Goal: Information Seeking & Learning: Understand process/instructions

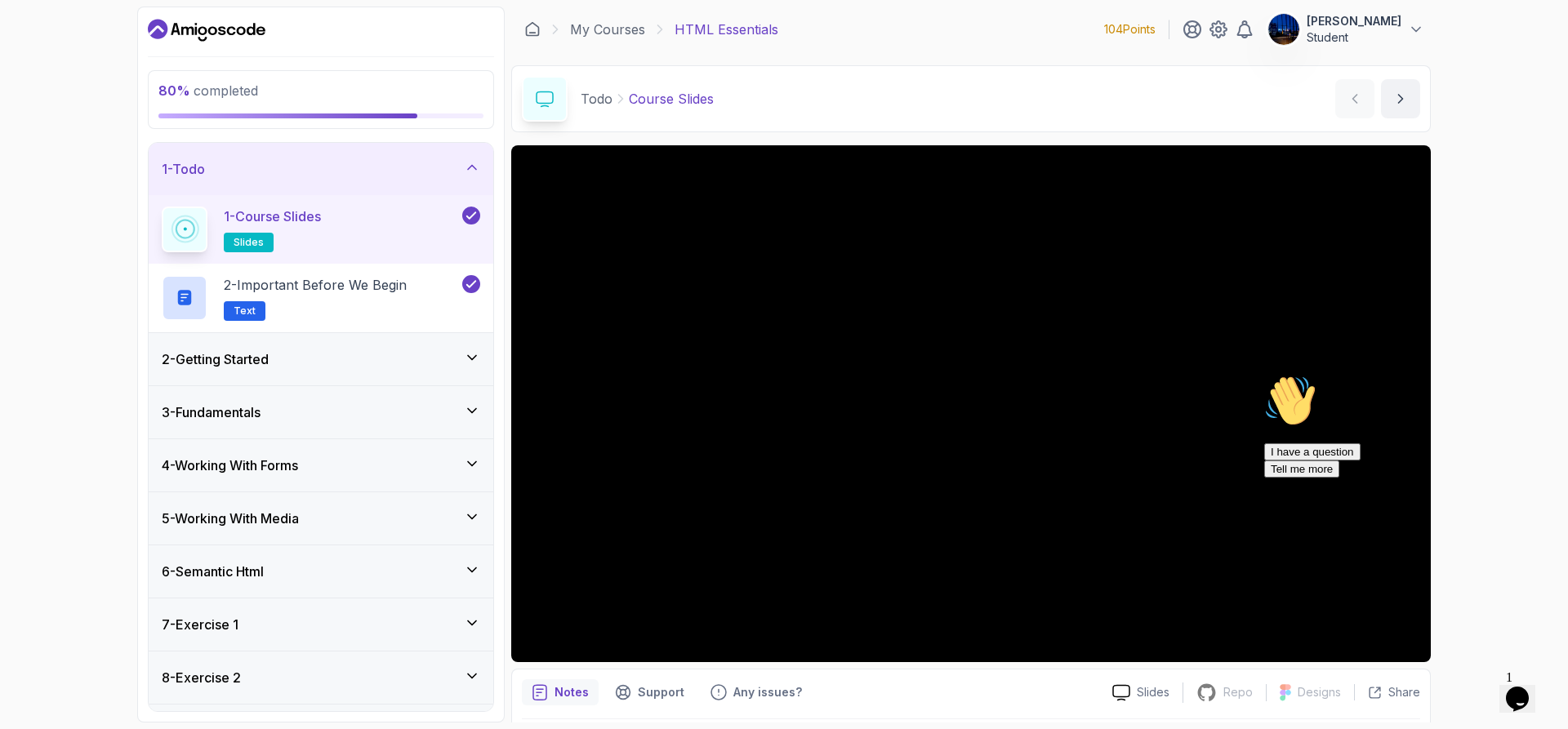
click at [18, 508] on div "80 % completed 1 - Todo 1 - Course Slides slides 2 - Important Before We Begin …" at bounding box center [784, 364] width 1568 height 729
click at [467, 618] on icon at bounding box center [472, 623] width 17 height 17
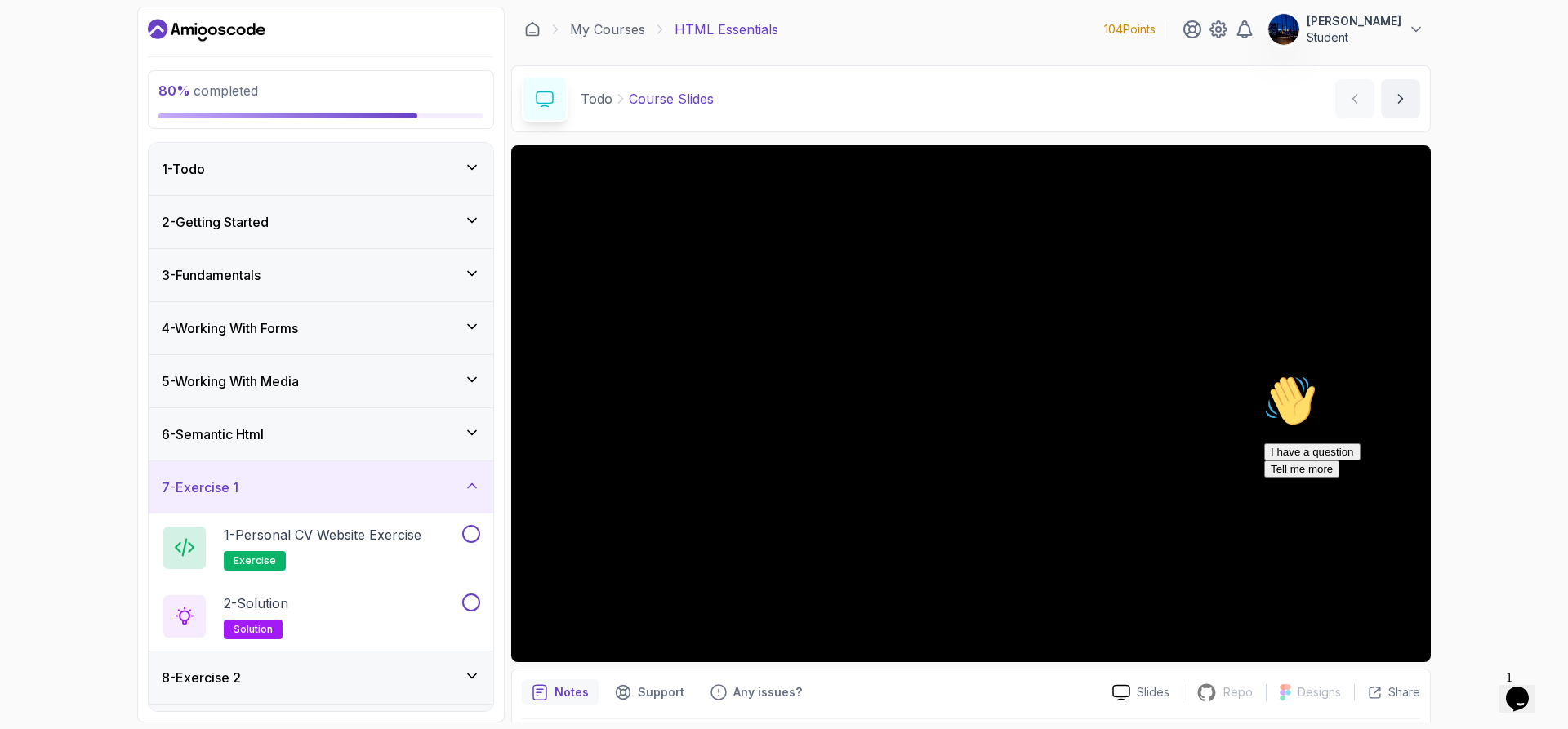
click at [470, 425] on icon at bounding box center [472, 433] width 17 height 17
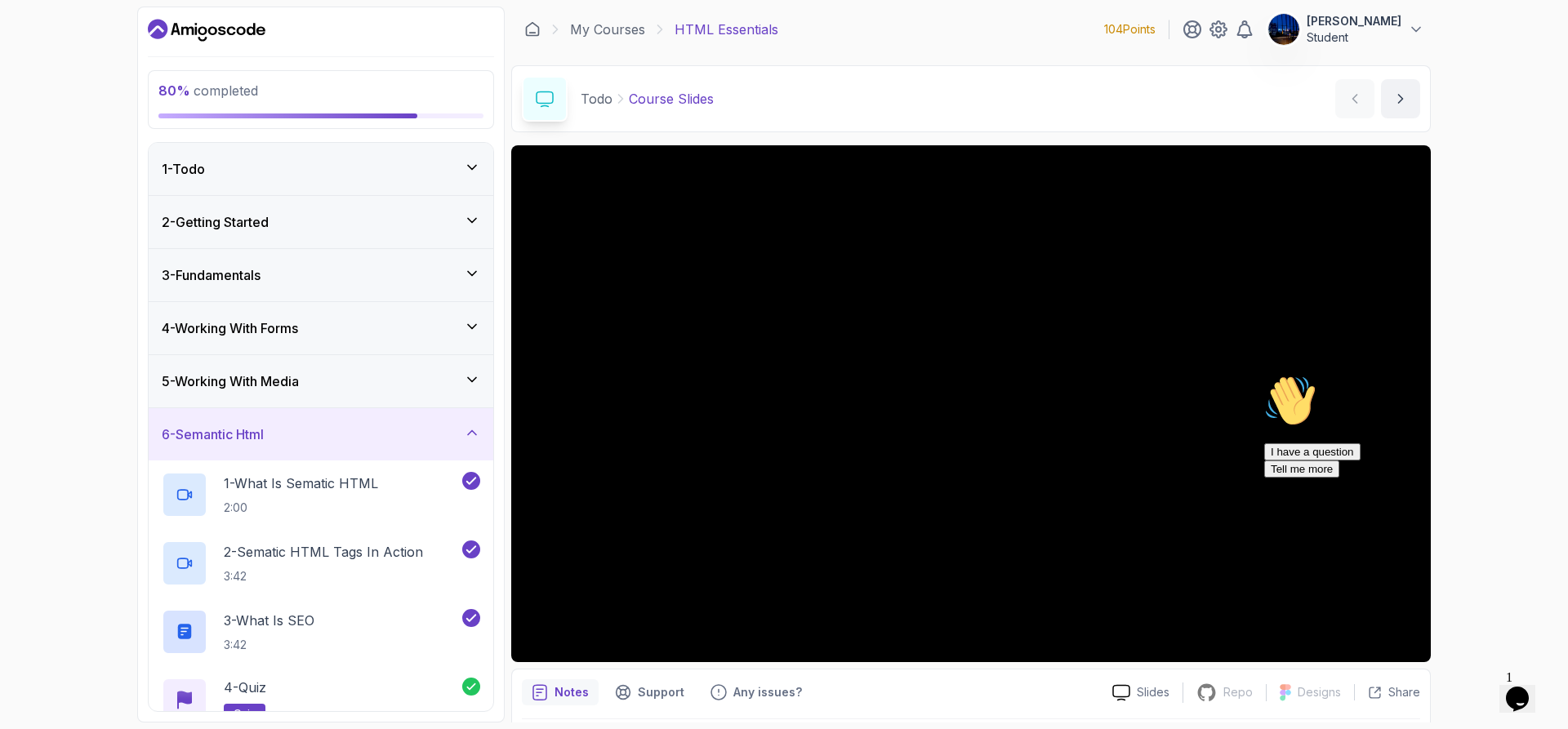
click at [461, 439] on div "6 - Semantic Html" at bounding box center [321, 434] width 319 height 20
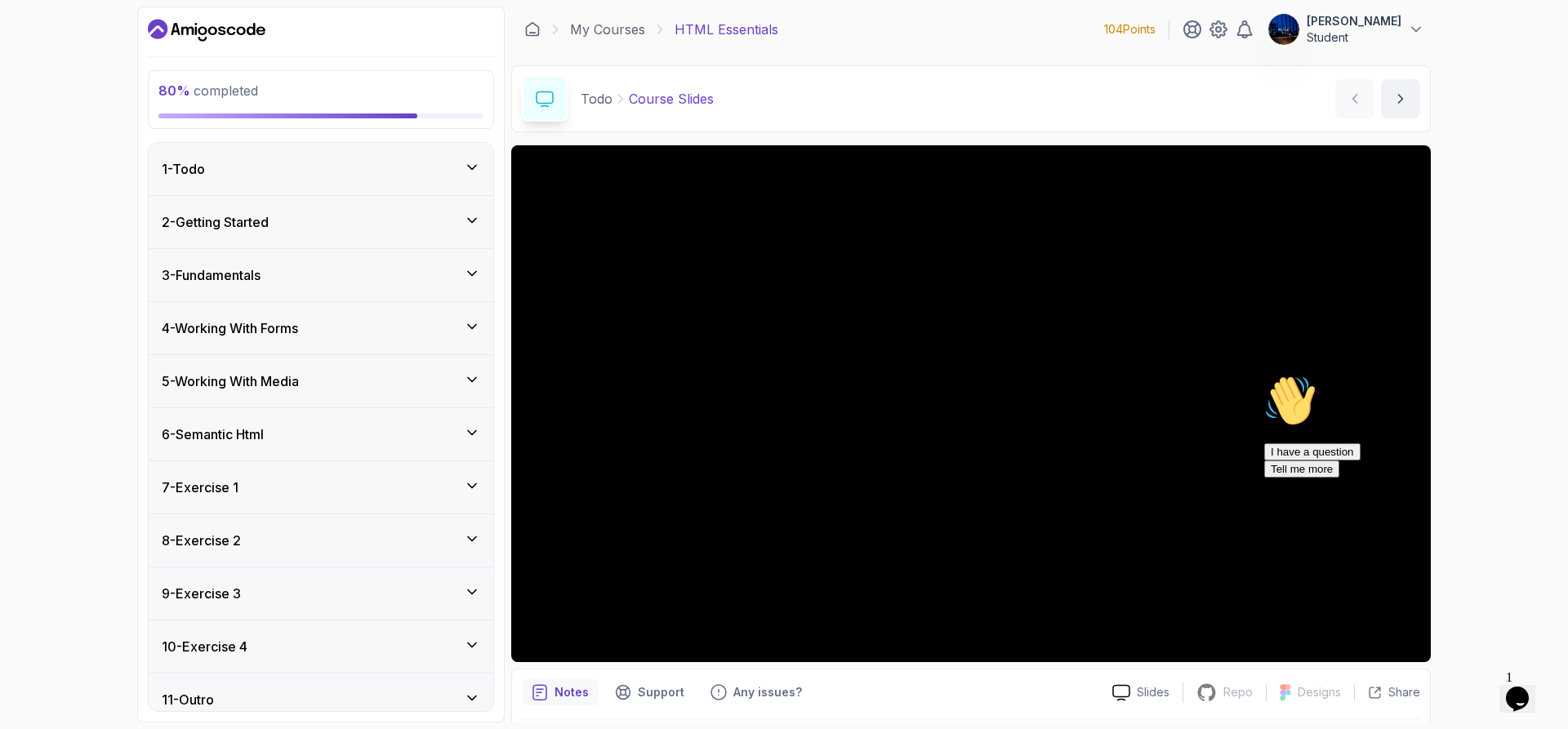
click at [463, 492] on div "7 - Exercise 1" at bounding box center [321, 487] width 319 height 20
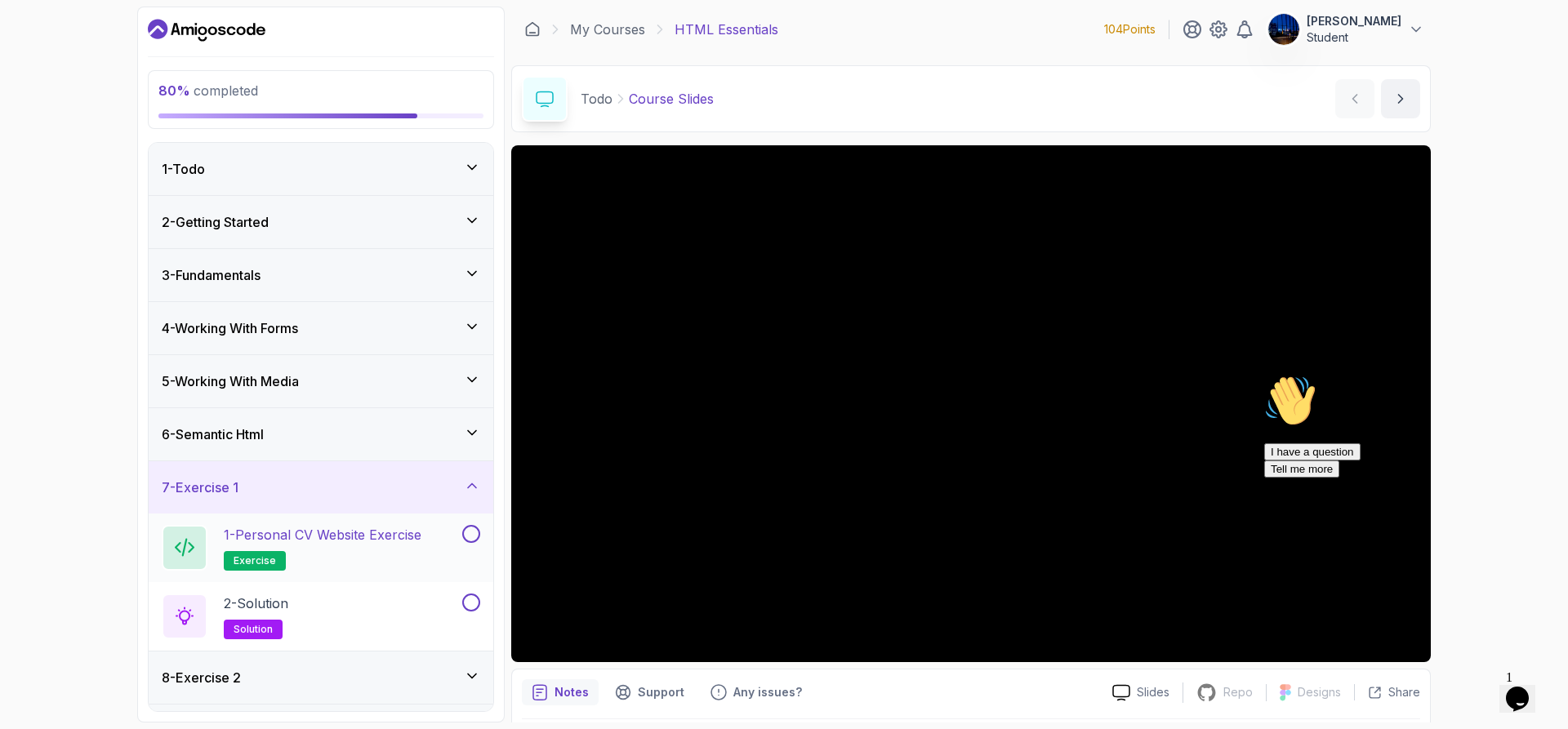
click at [359, 530] on p "1 - Personal CV Website Exercise" at bounding box center [322, 534] width 198 height 20
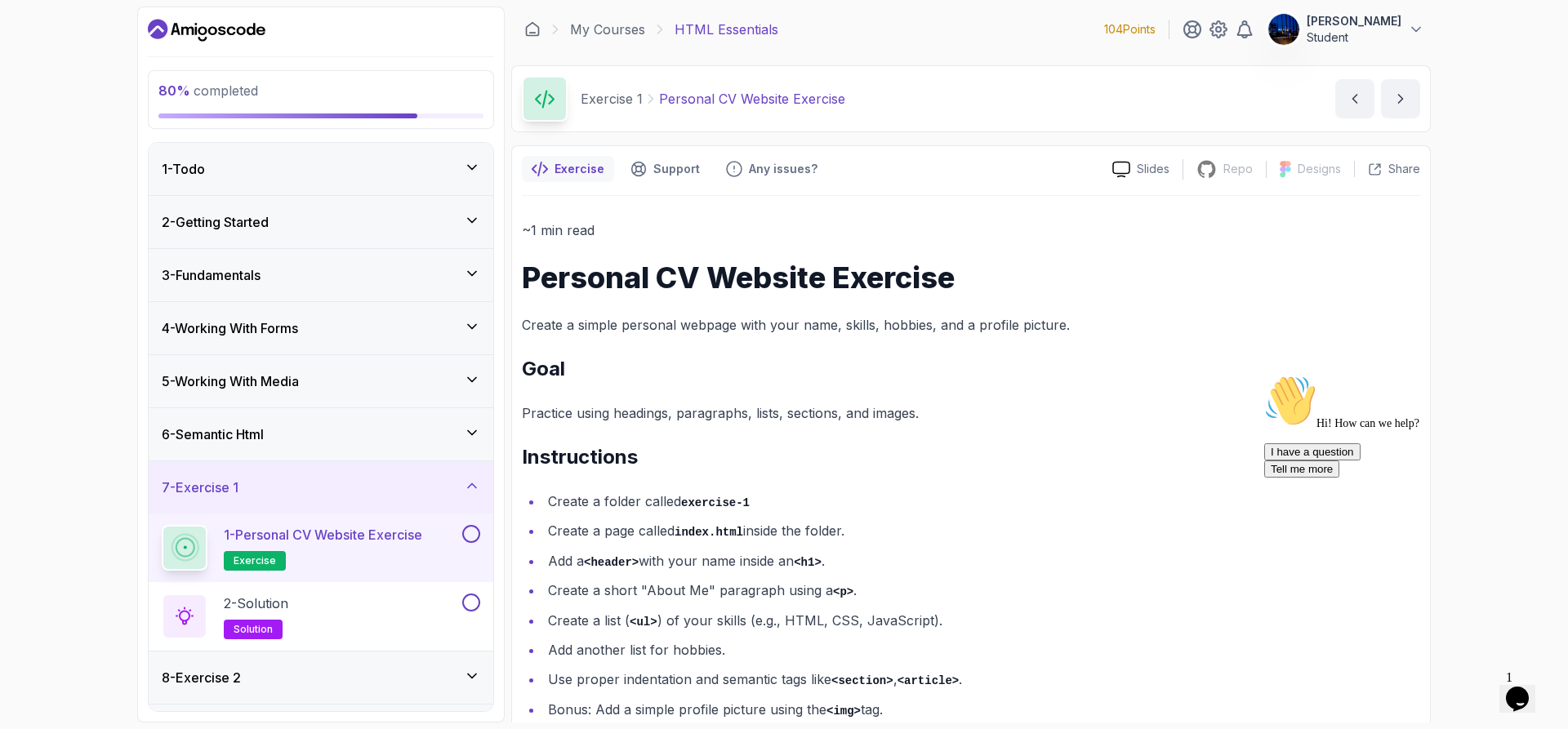
drag, startPoint x: 7, startPoint y: 187, endPoint x: 15, endPoint y: 191, distance: 8.9
click at [7, 187] on div "80 % completed 1 - Todo 2 - Getting Started 3 - Fundamentals 4 - Working With F…" at bounding box center [784, 364] width 1568 height 729
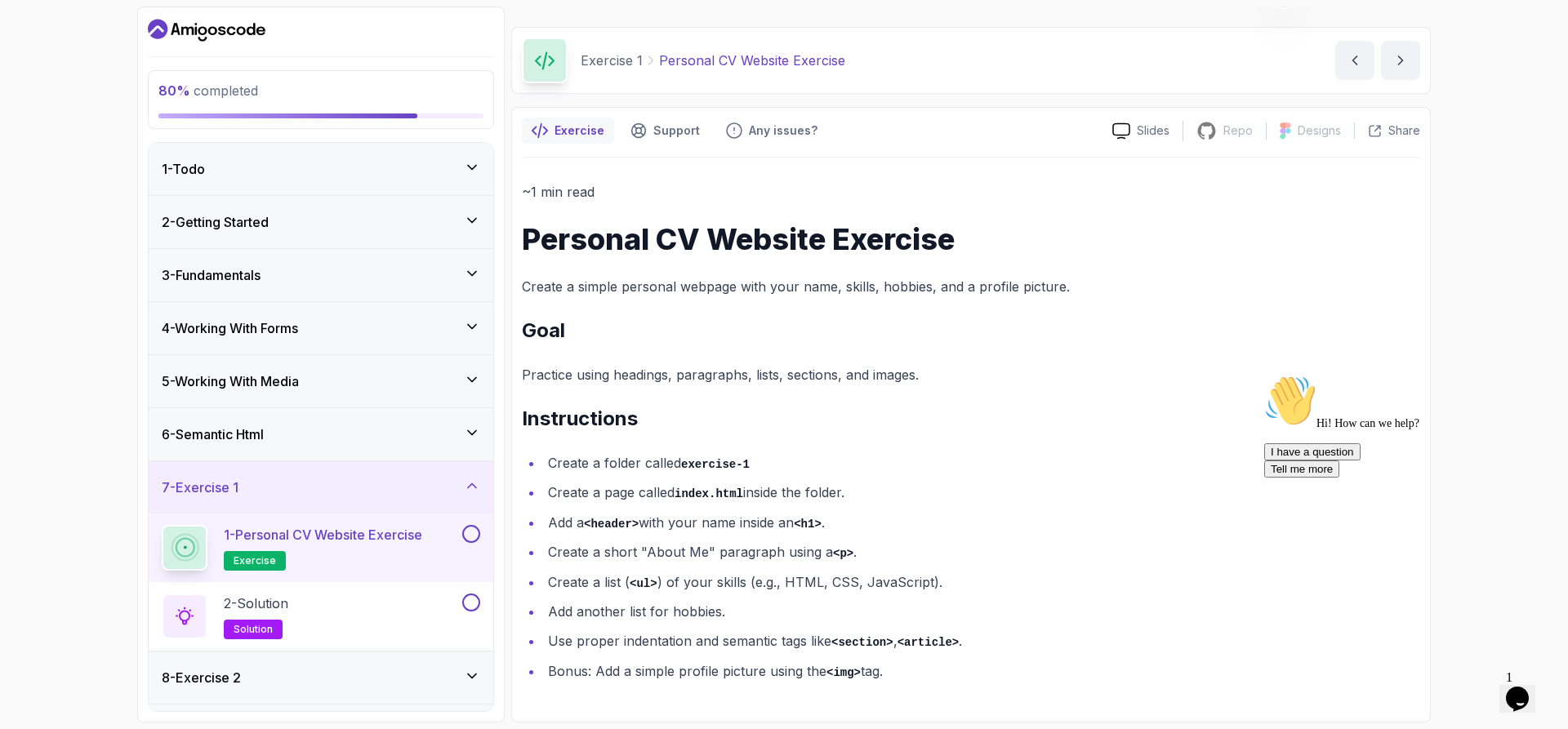
click at [577, 464] on li "Create a folder called exercise-1" at bounding box center [982, 463] width 878 height 23
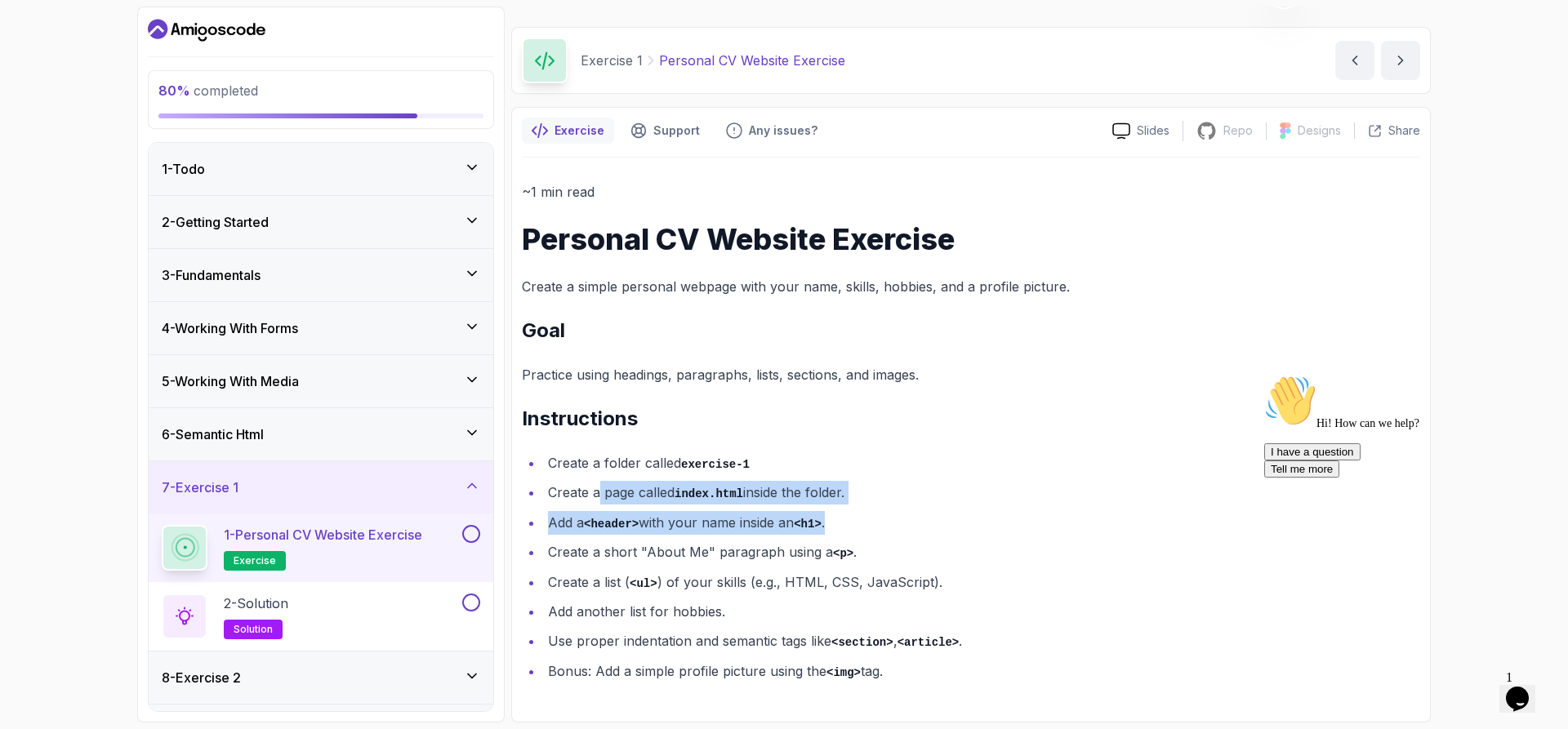
drag, startPoint x: 600, startPoint y: 490, endPoint x: 961, endPoint y: 506, distance: 361.4
click at [961, 506] on ul "Create a folder called exercise-1 Create a page called index.html inside the fo…" at bounding box center [971, 567] width 898 height 232
click at [797, 496] on li "Create a page called index.html inside the folder." at bounding box center [982, 492] width 878 height 23
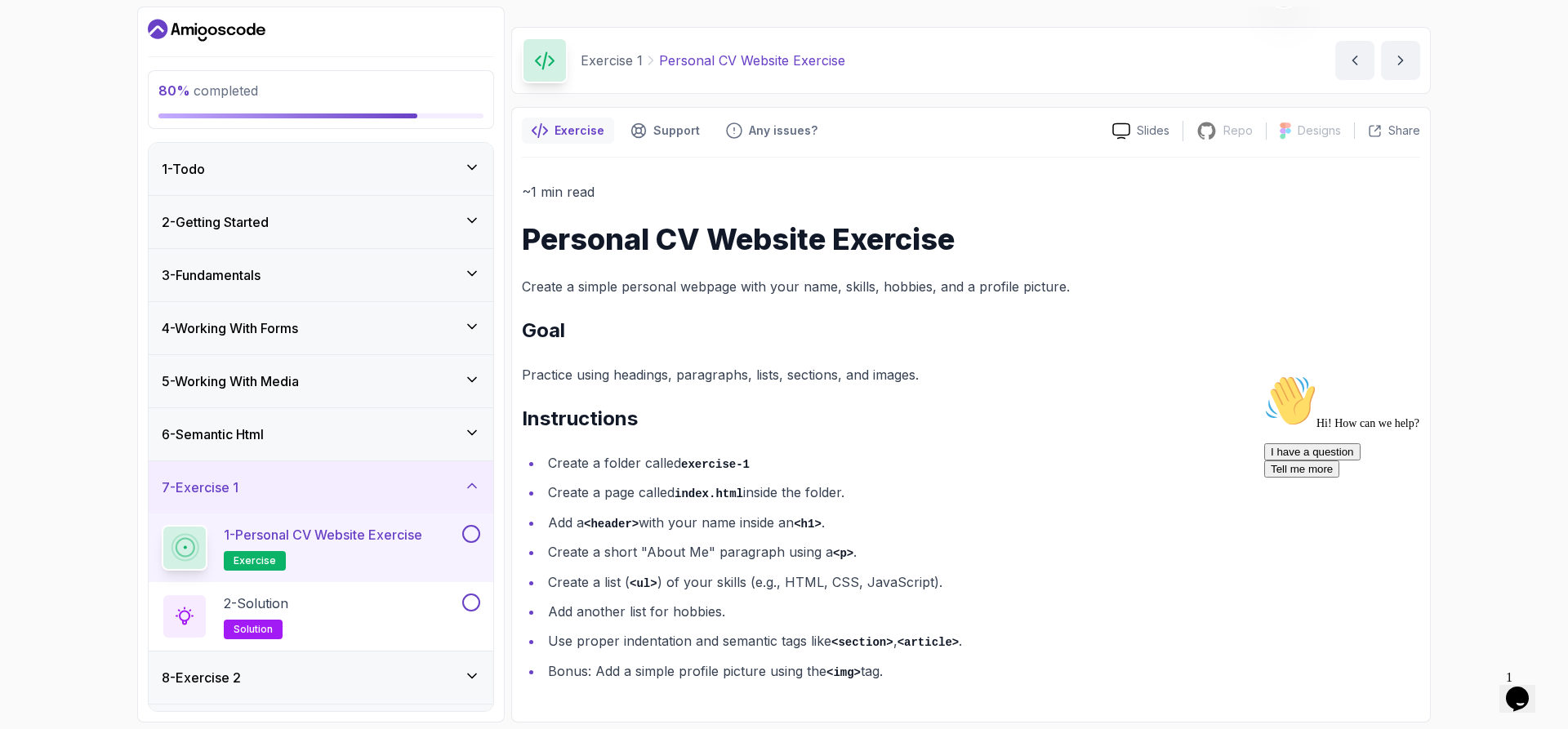
drag, startPoint x: 854, startPoint y: 490, endPoint x: 534, endPoint y: 483, distance: 320.1
click at [543, 483] on li "Create a page called index.html inside the folder." at bounding box center [982, 492] width 878 height 23
drag, startPoint x: 559, startPoint y: 520, endPoint x: 839, endPoint y: 529, distance: 280.1
click at [839, 529] on li "Add a <header> with your name inside an <h1> ." at bounding box center [982, 522] width 878 height 23
drag, startPoint x: 1323, startPoint y: 408, endPoint x: 1301, endPoint y: 466, distance: 62.0
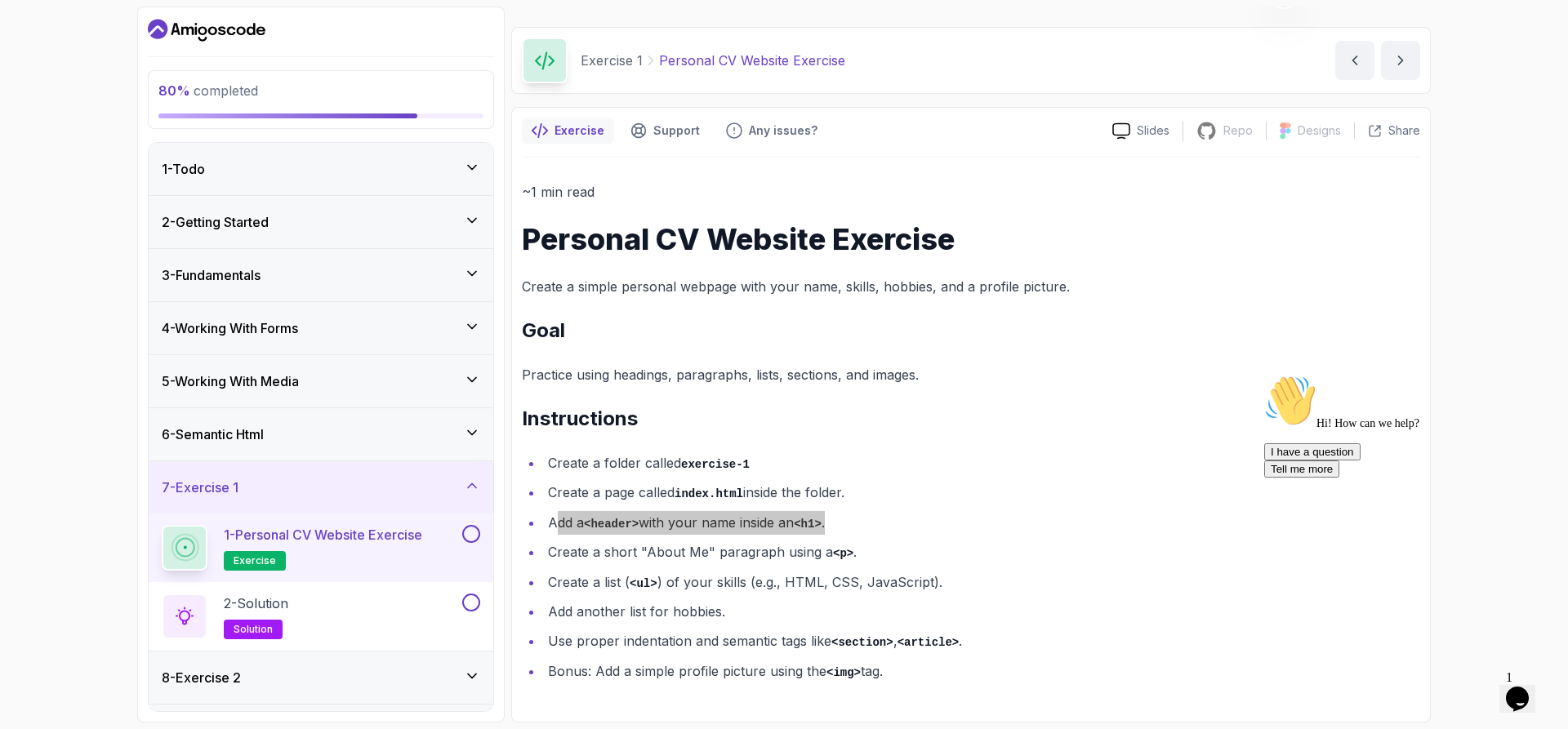
click at [1323, 408] on div "Hi! How can we help? I have a question Tell me more" at bounding box center [1411, 425] width 294 height 102
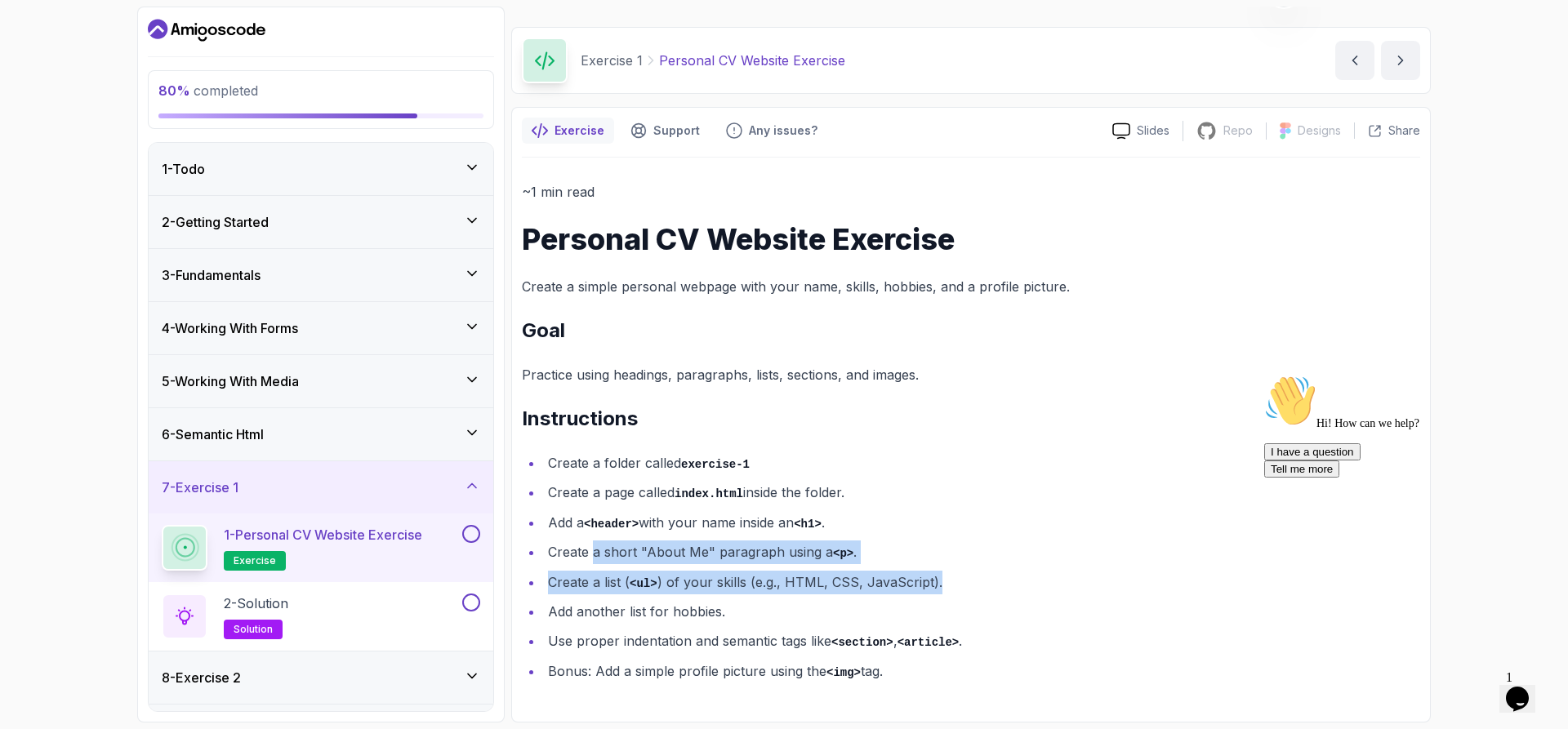
drag, startPoint x: 596, startPoint y: 548, endPoint x: 947, endPoint y: 566, distance: 351.5
click at [947, 566] on ul "Create a folder called exercise-1 Create a page called index.html inside the fo…" at bounding box center [971, 567] width 898 height 232
click at [868, 568] on ul "Create a folder called exercise-1 Create a page called index.html inside the fo…" at bounding box center [971, 567] width 898 height 232
drag, startPoint x: 566, startPoint y: 580, endPoint x: 961, endPoint y: 589, distance: 395.1
click at [961, 589] on li "Create a list ( <ul> ) of your skills (e.g., HTML, CSS, JavaScript)." at bounding box center [982, 582] width 878 height 23
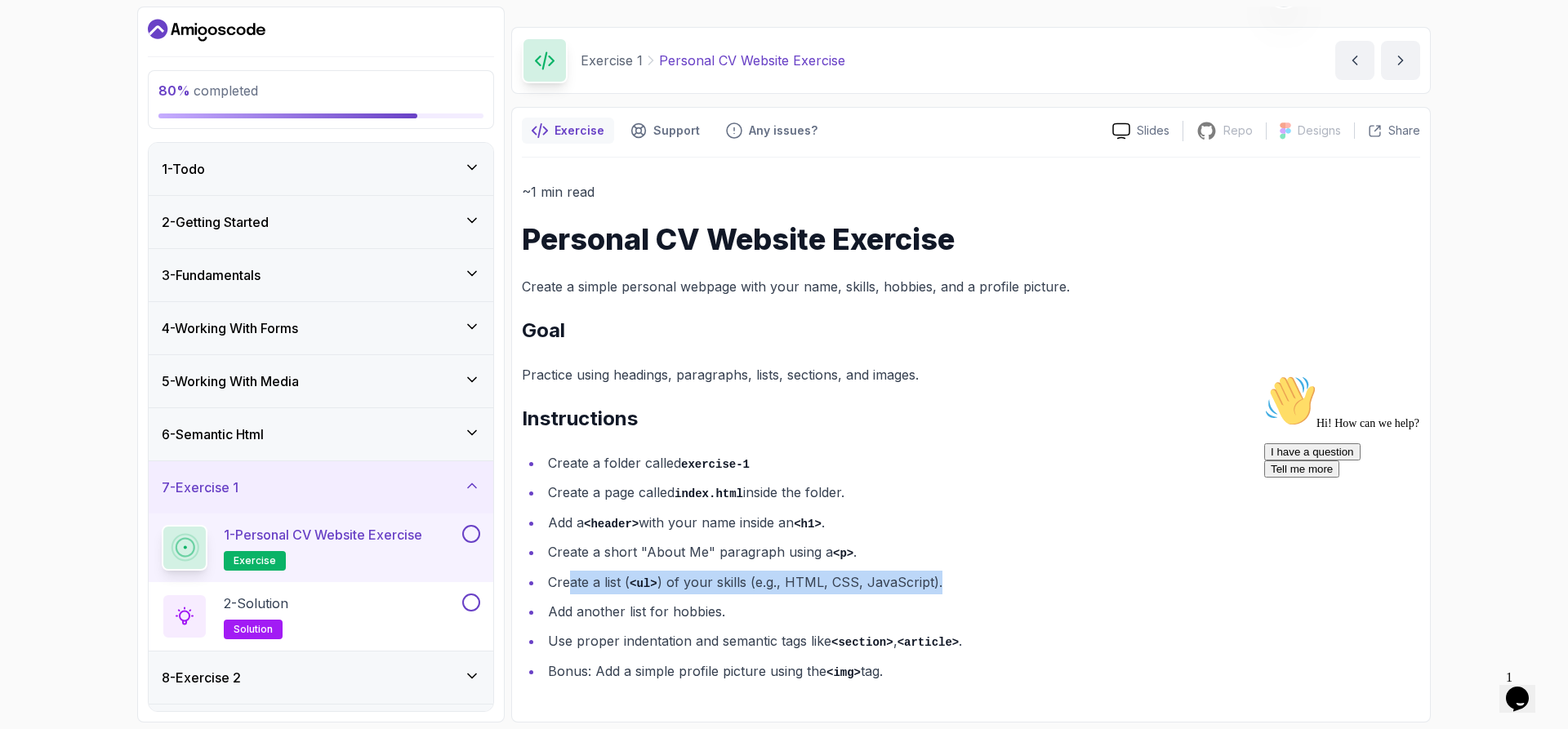
drag, startPoint x: 1476, startPoint y: 298, endPoint x: 1425, endPoint y: 340, distance: 66.1
click at [1476, 298] on div "80 % completed 1 - Todo 2 - Getting Started 3 - Fundamentals 4 - Working With F…" at bounding box center [784, 364] width 1568 height 729
drag, startPoint x: 606, startPoint y: 578, endPoint x: 800, endPoint y: 598, distance: 195.0
click at [800, 598] on ul "Create a folder called exercise-1 Create a page called index.html inside the fo…" at bounding box center [971, 567] width 898 height 232
click at [637, 593] on li "Create a list ( <ul> ) of your skills (e.g., HTML, CSS, JavaScript)." at bounding box center [982, 582] width 878 height 23
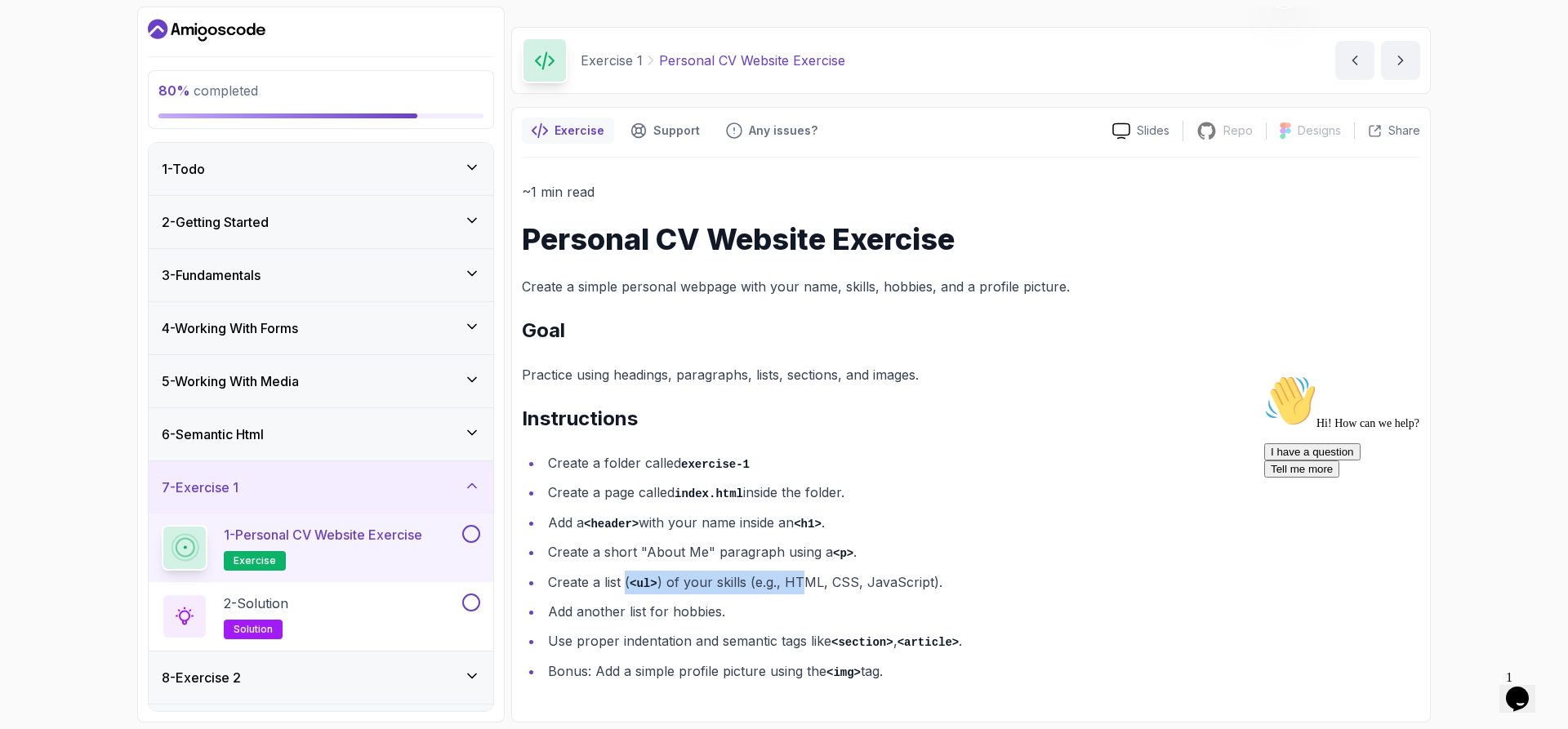
drag, startPoint x: 623, startPoint y: 582, endPoint x: 799, endPoint y: 585, distance: 176.0
click at [799, 585] on li "Create a list ( <ul> ) of your skills (e.g., HTML, CSS, JavaScript)." at bounding box center [982, 582] width 878 height 23
drag, startPoint x: 1469, startPoint y: 260, endPoint x: 1459, endPoint y: 280, distance: 22.4
click at [1469, 260] on div "80 % completed 1 - Todo 2 - Getting Started 3 - Fundamentals 4 - Working With F…" at bounding box center [784, 364] width 1568 height 729
drag, startPoint x: 726, startPoint y: 604, endPoint x: 525, endPoint y: 607, distance: 201.0
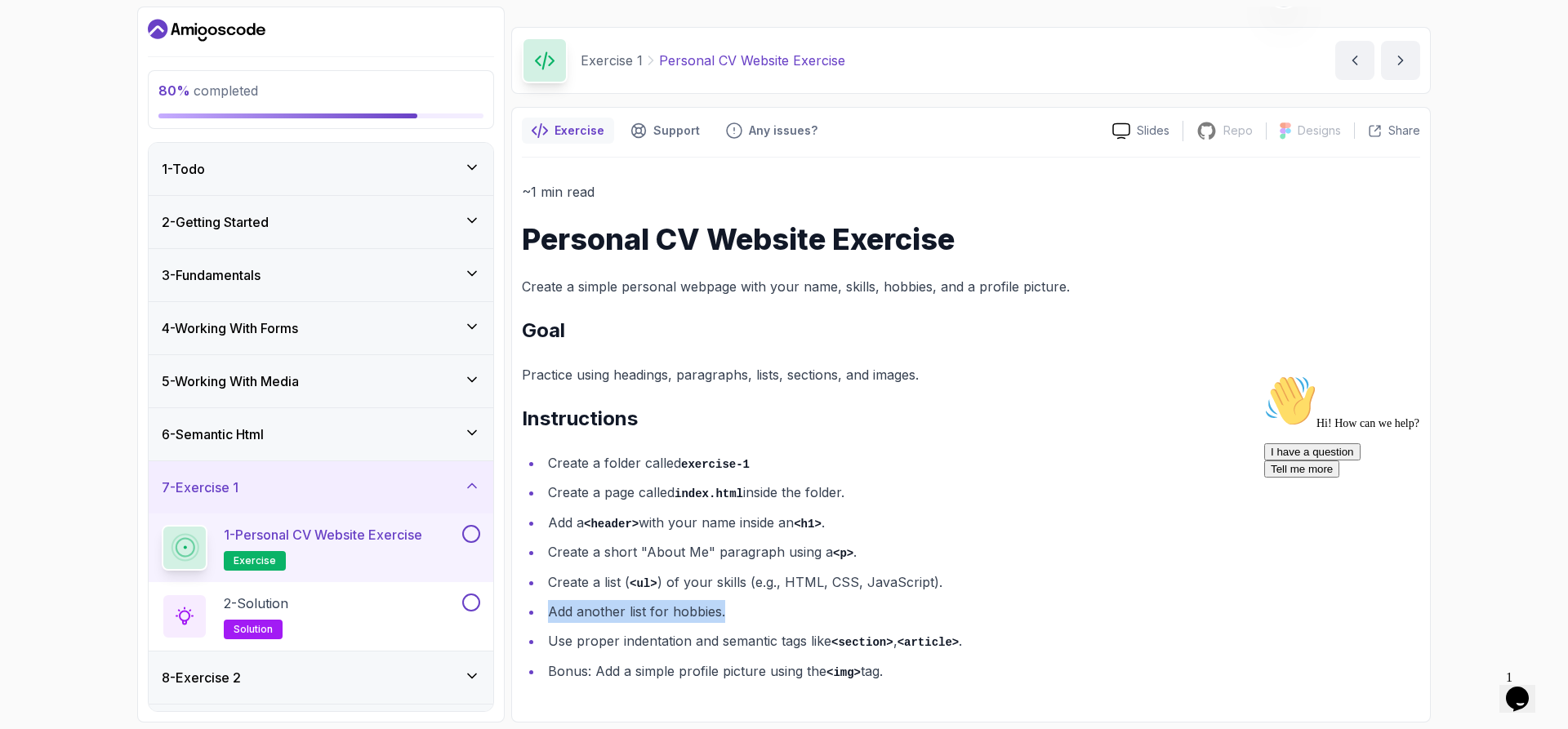
click at [525, 607] on ul "Create a folder called exercise-1 Create a page called index.html inside the fo…" at bounding box center [971, 567] width 898 height 232
click at [1442, 379] on div "Hi! How can we help? I have a question Tell me more" at bounding box center [1411, 425] width 294 height 102
drag, startPoint x: 583, startPoint y: 642, endPoint x: 669, endPoint y: 648, distance: 86.2
click at [669, 648] on li "Use proper indentation and semantic tags like <section> , <article> ." at bounding box center [982, 641] width 878 height 23
click at [223, 442] on h3 "6 - Semantic Html" at bounding box center [213, 434] width 102 height 20
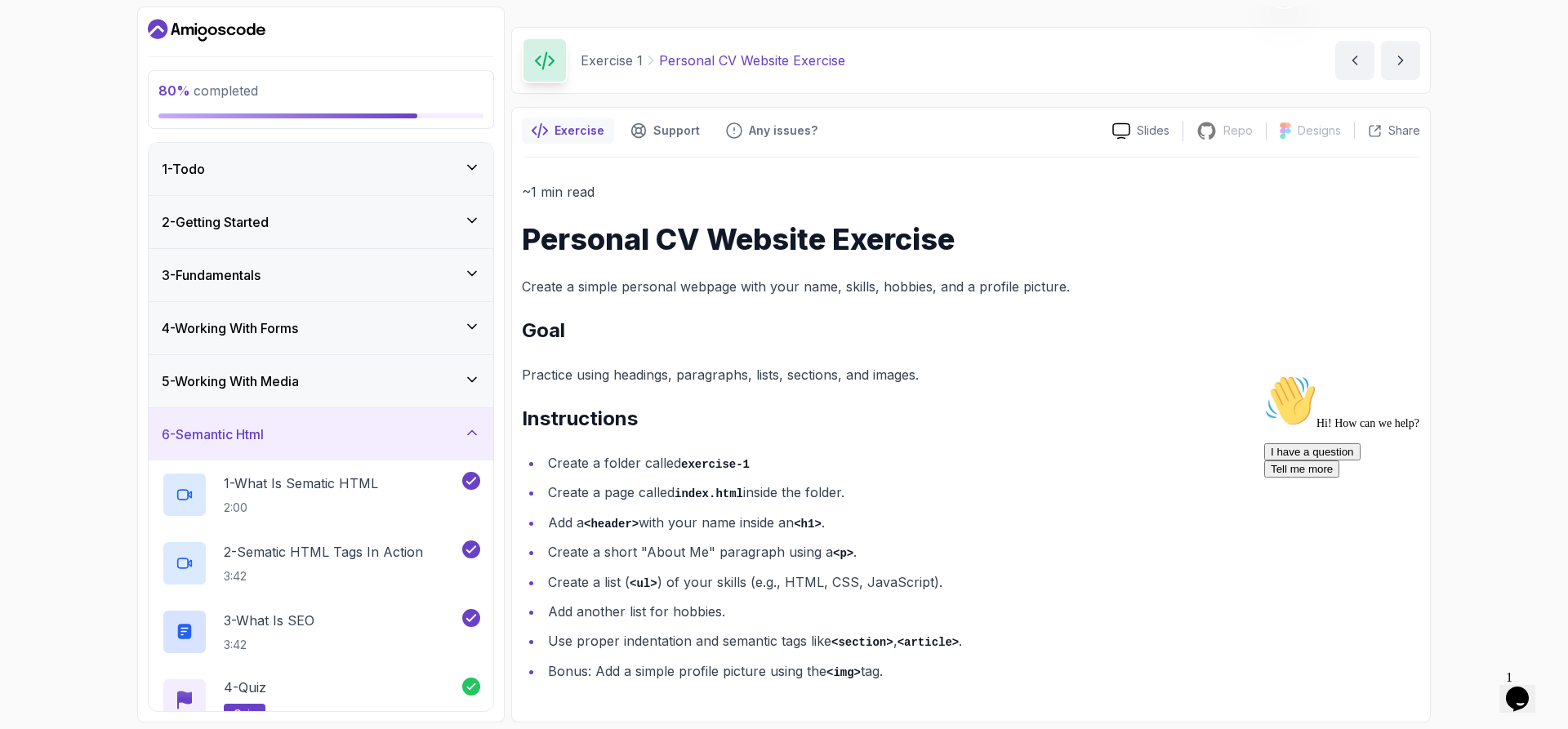
click at [907, 437] on div "~1 min read Personal CV Website Exercise Create a simple personal webpage with …" at bounding box center [971, 431] width 898 height 502
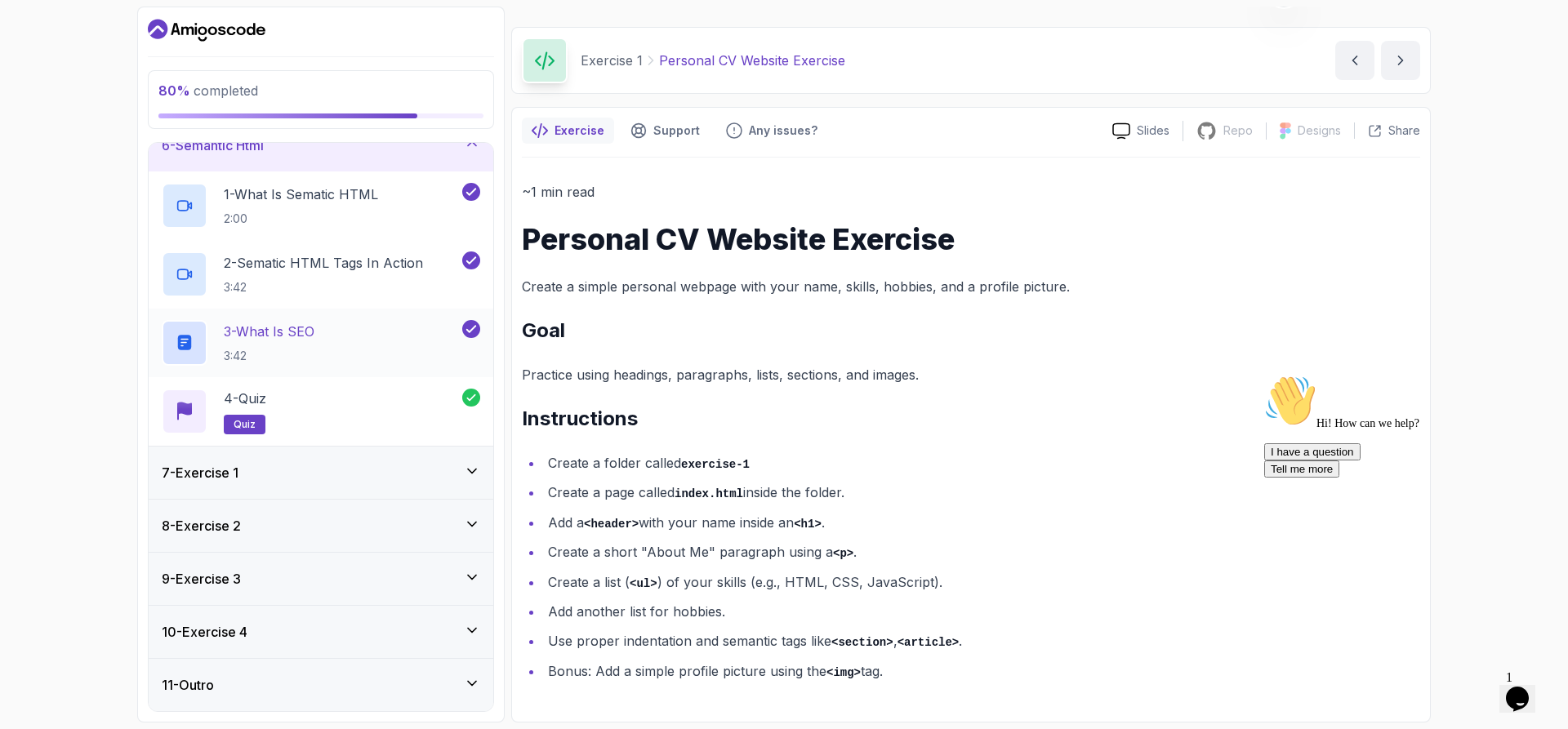
click at [349, 340] on div "3 - What is SEO 3:42" at bounding box center [310, 343] width 297 height 46
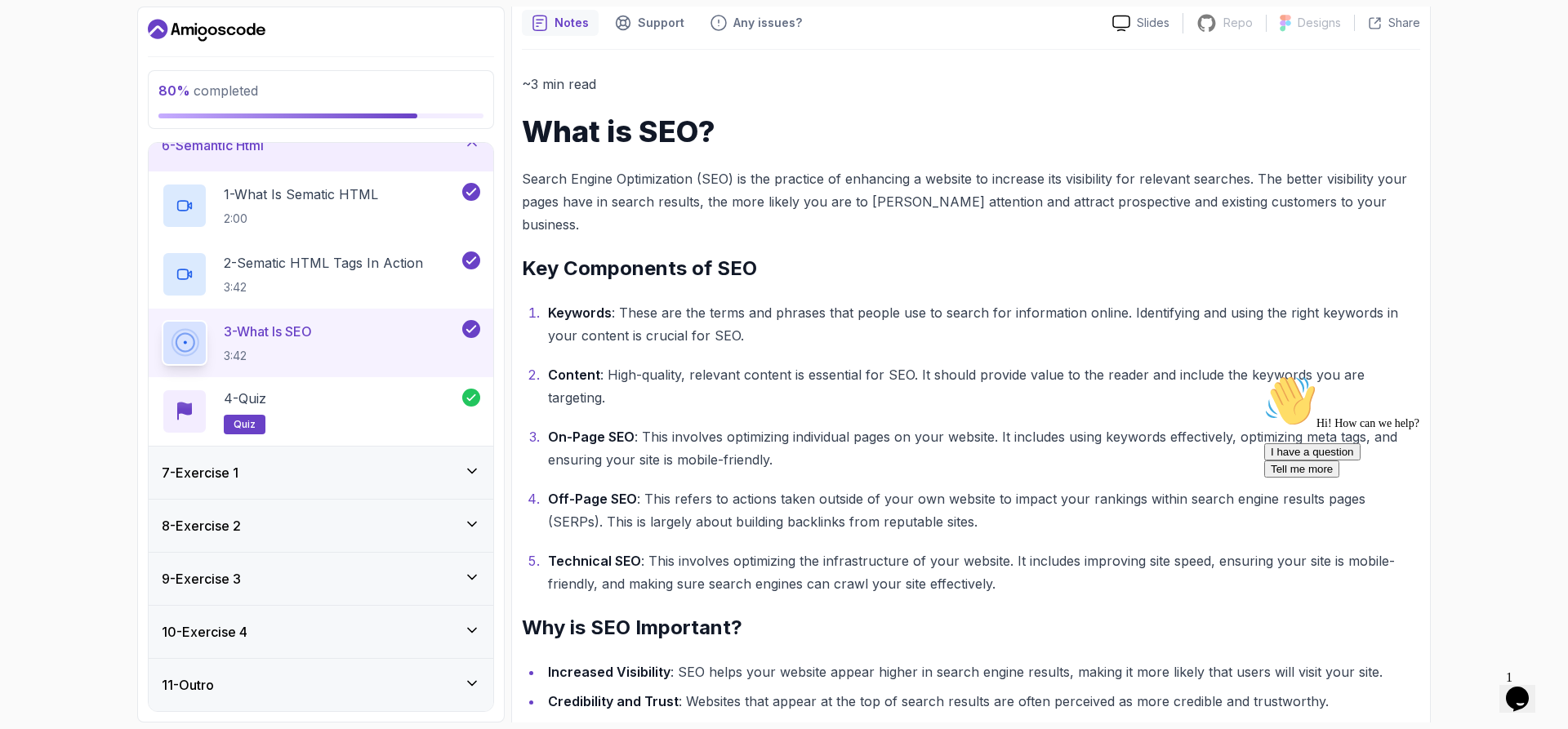
scroll to position [134, 0]
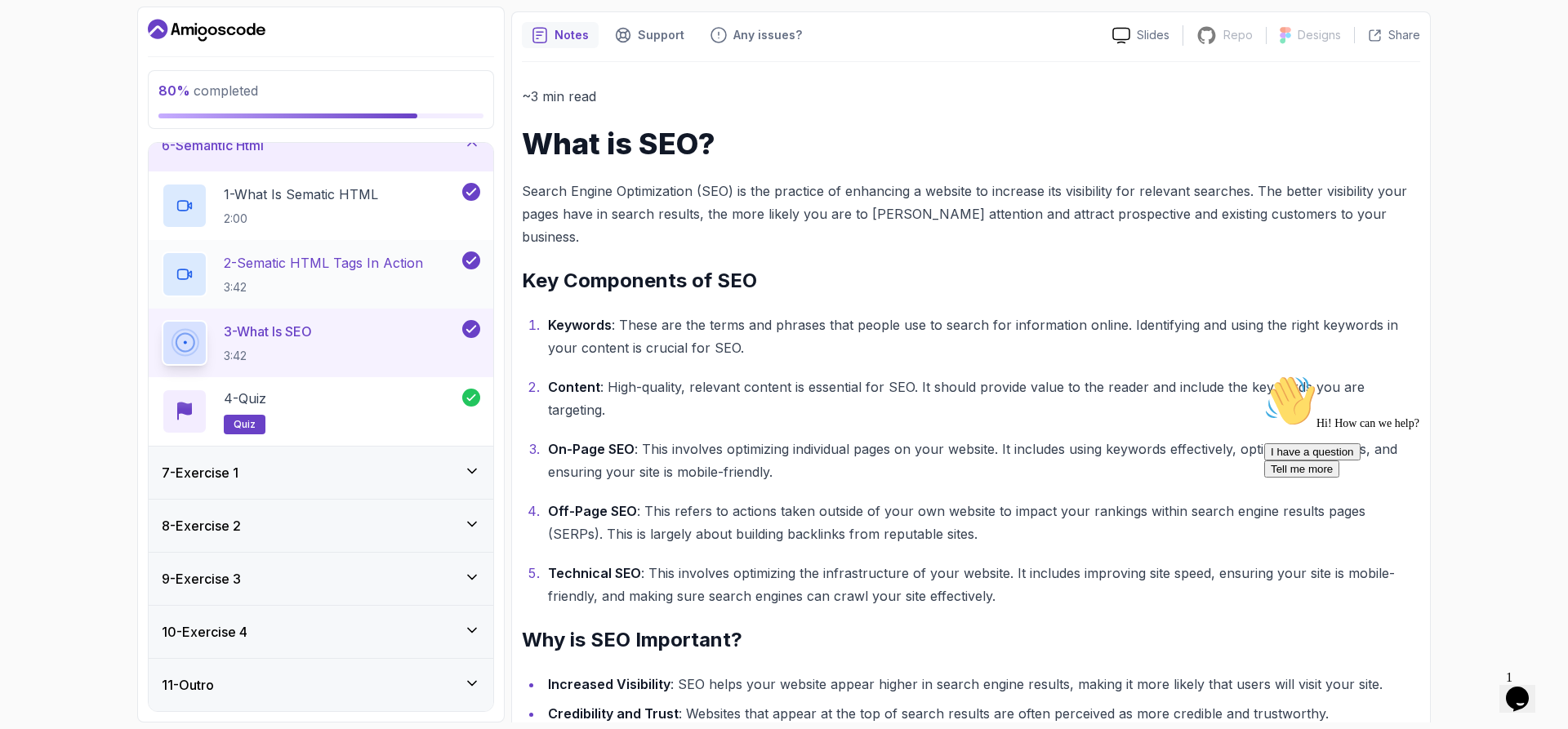
click at [318, 274] on h2 "2 - Sematic HTML Tags In Action 3:42" at bounding box center [323, 275] width 199 height 43
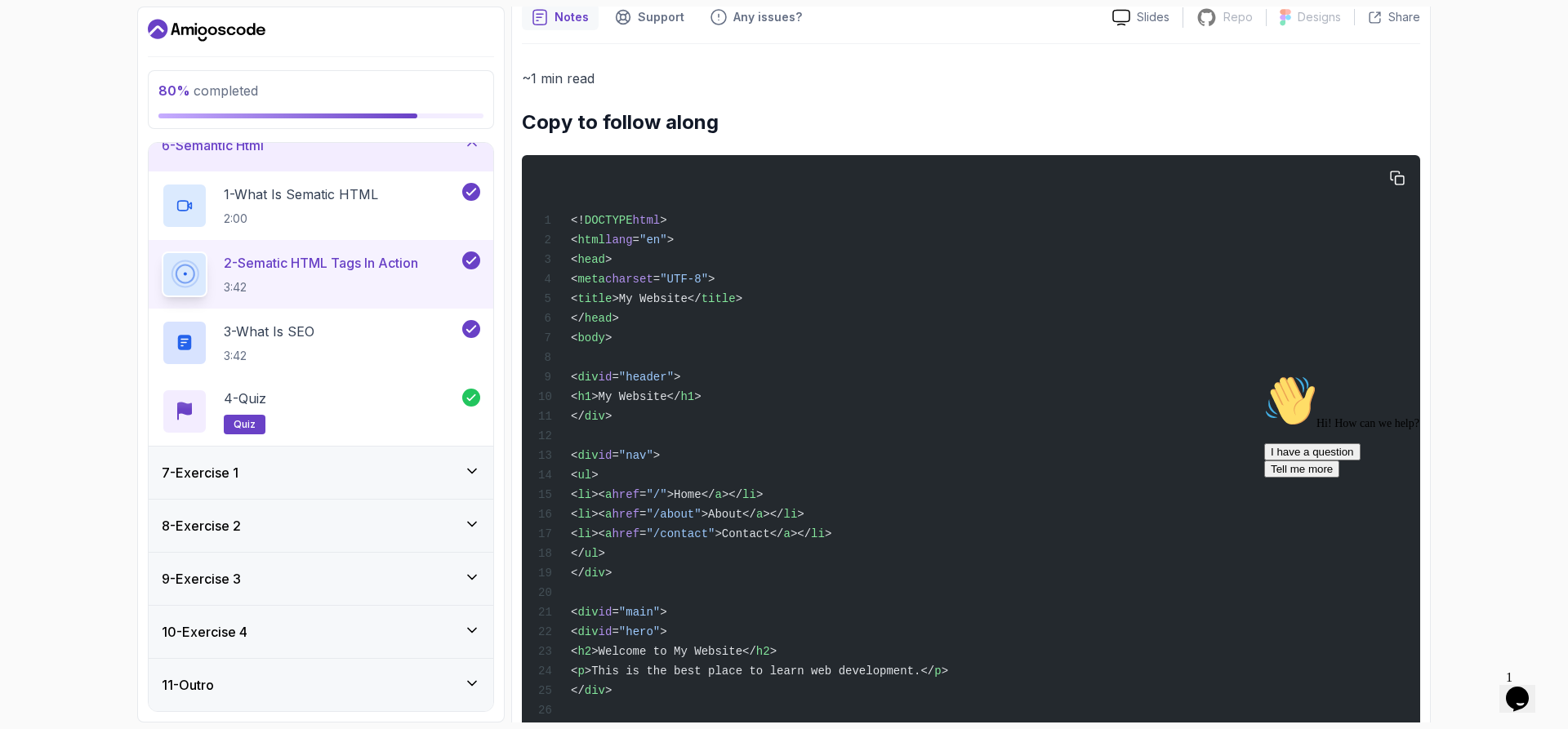
scroll to position [659, 0]
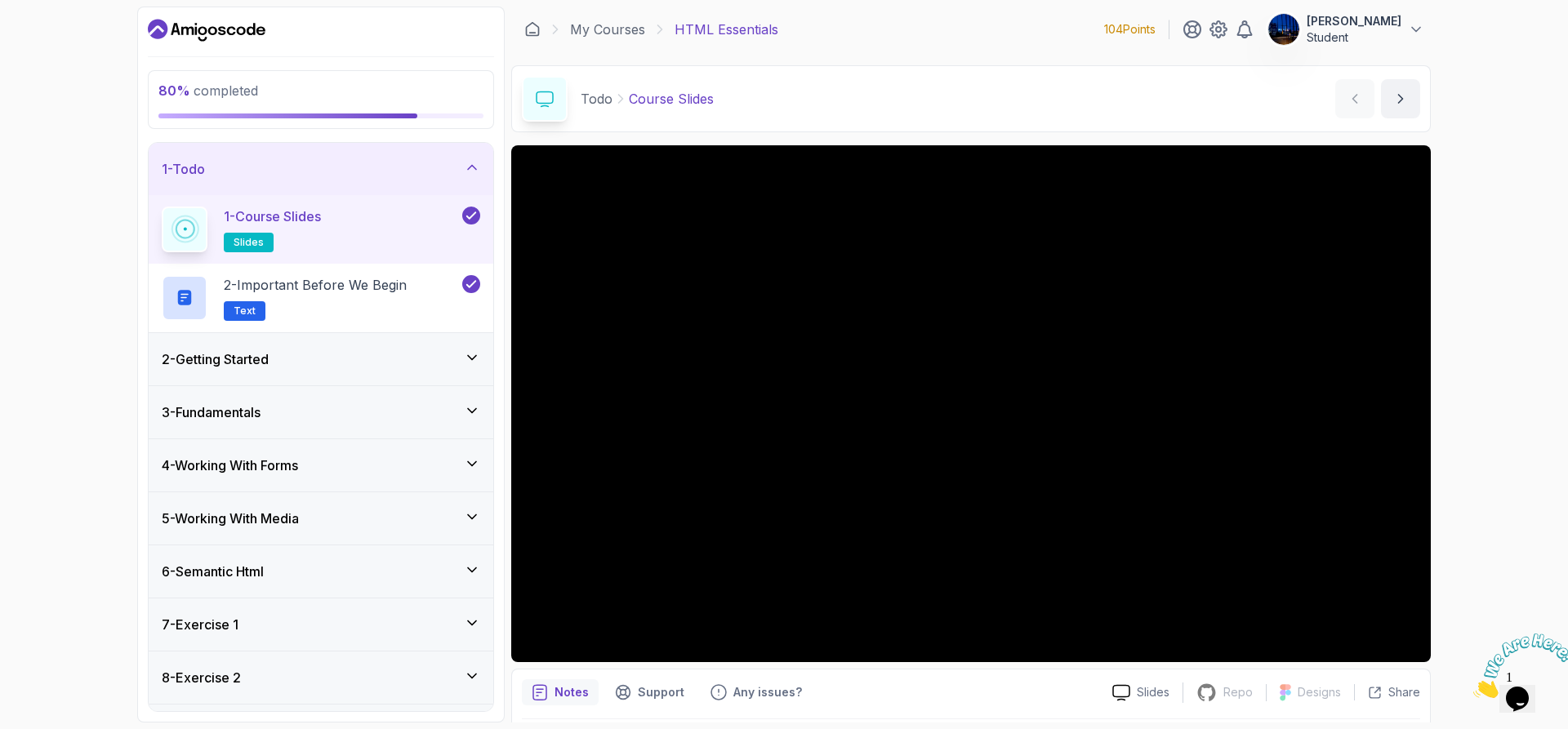
click at [366, 573] on div "6 - Semantic Html" at bounding box center [321, 571] width 319 height 20
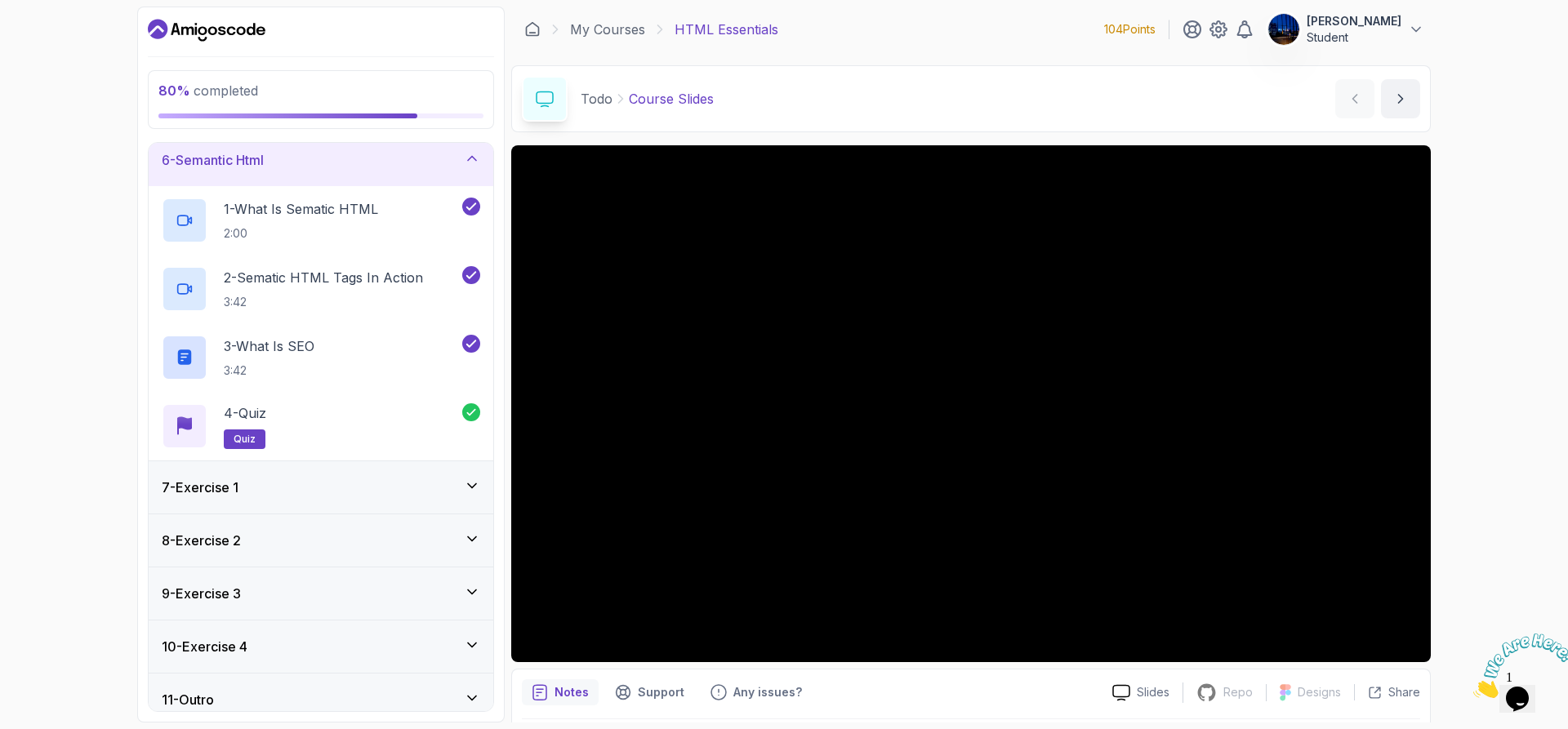
scroll to position [289, 0]
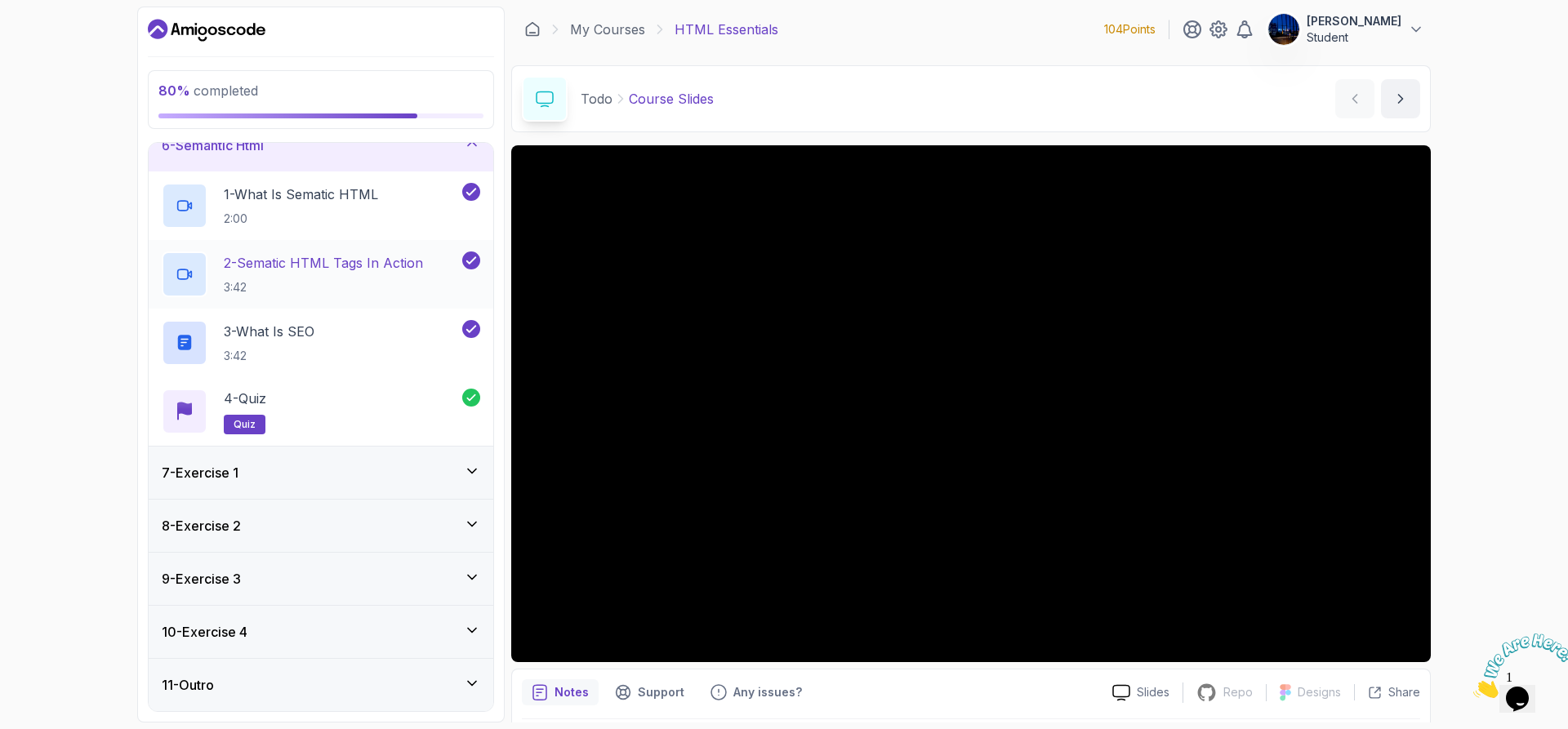
click at [334, 268] on p "2 - Sematic HTML Tags In Action" at bounding box center [323, 263] width 199 height 20
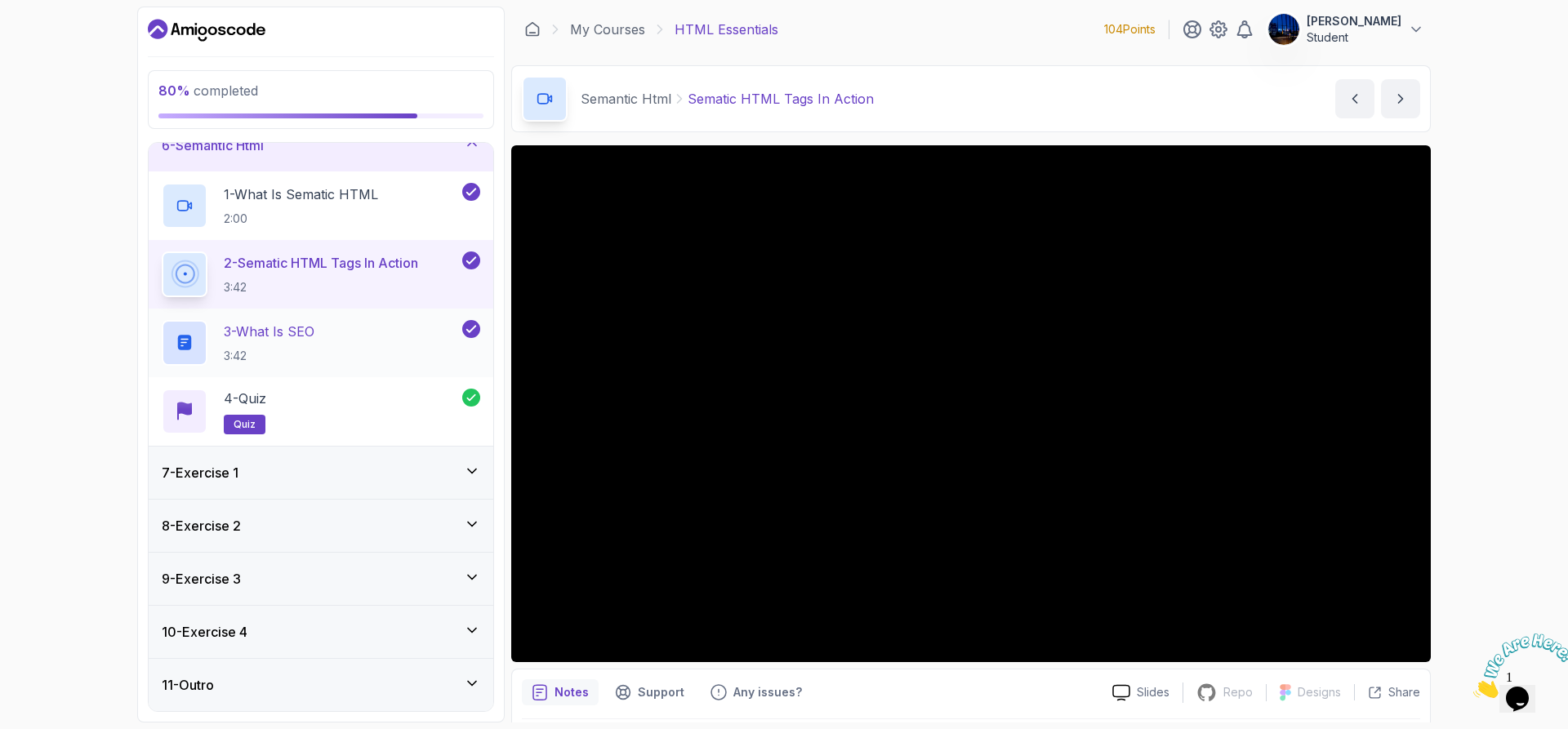
click at [344, 330] on div "3 - What is SEO 3:42" at bounding box center [310, 343] width 297 height 46
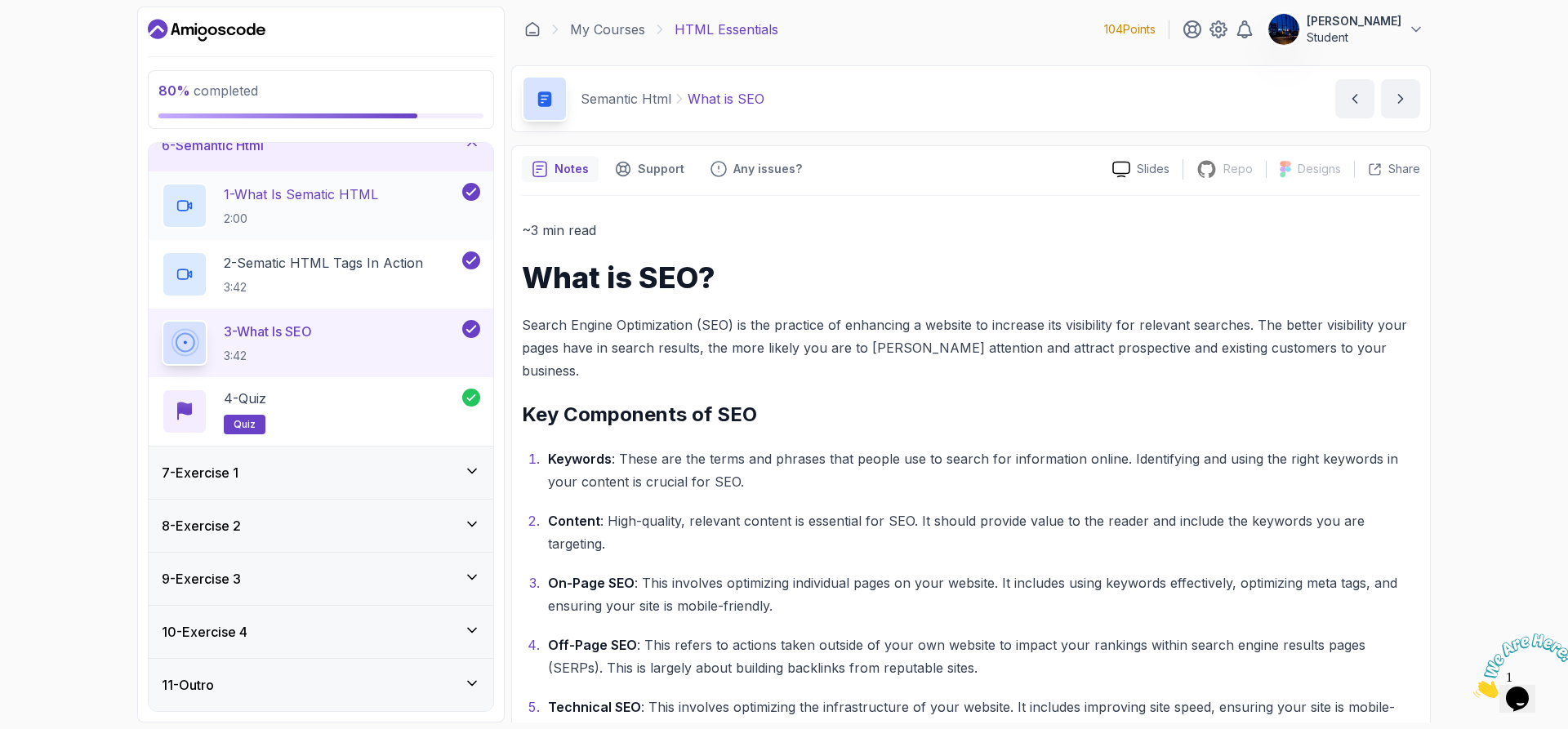
click at [286, 182] on div "1 - What Is Sematic HTML 2:00" at bounding box center [321, 206] width 345 height 69
click at [300, 204] on h2 "1 - What Is Sematic HTML 2:00" at bounding box center [301, 206] width 155 height 43
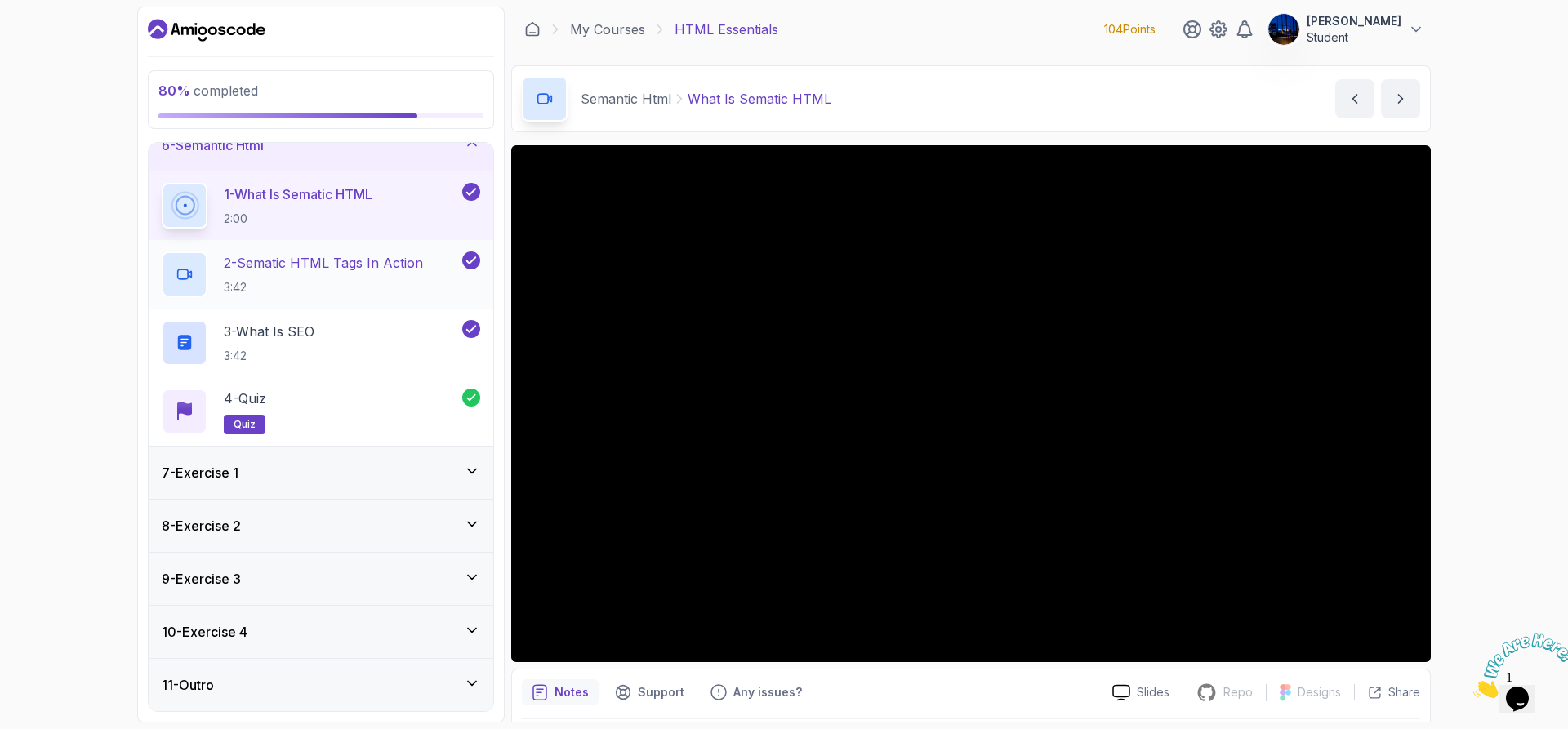
click at [281, 265] on p "2 - Sematic HTML Tags In Action" at bounding box center [323, 263] width 199 height 20
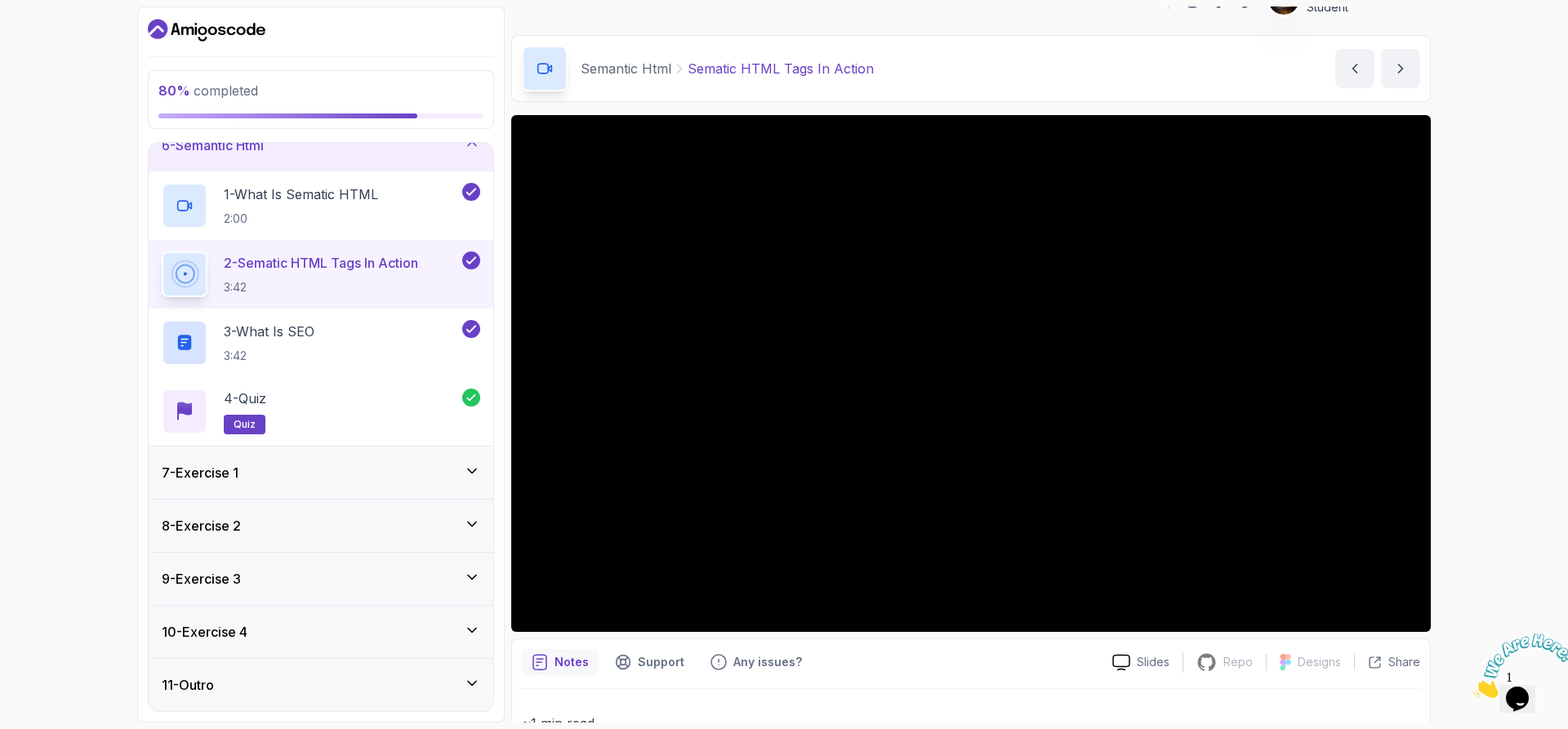
scroll to position [6, 0]
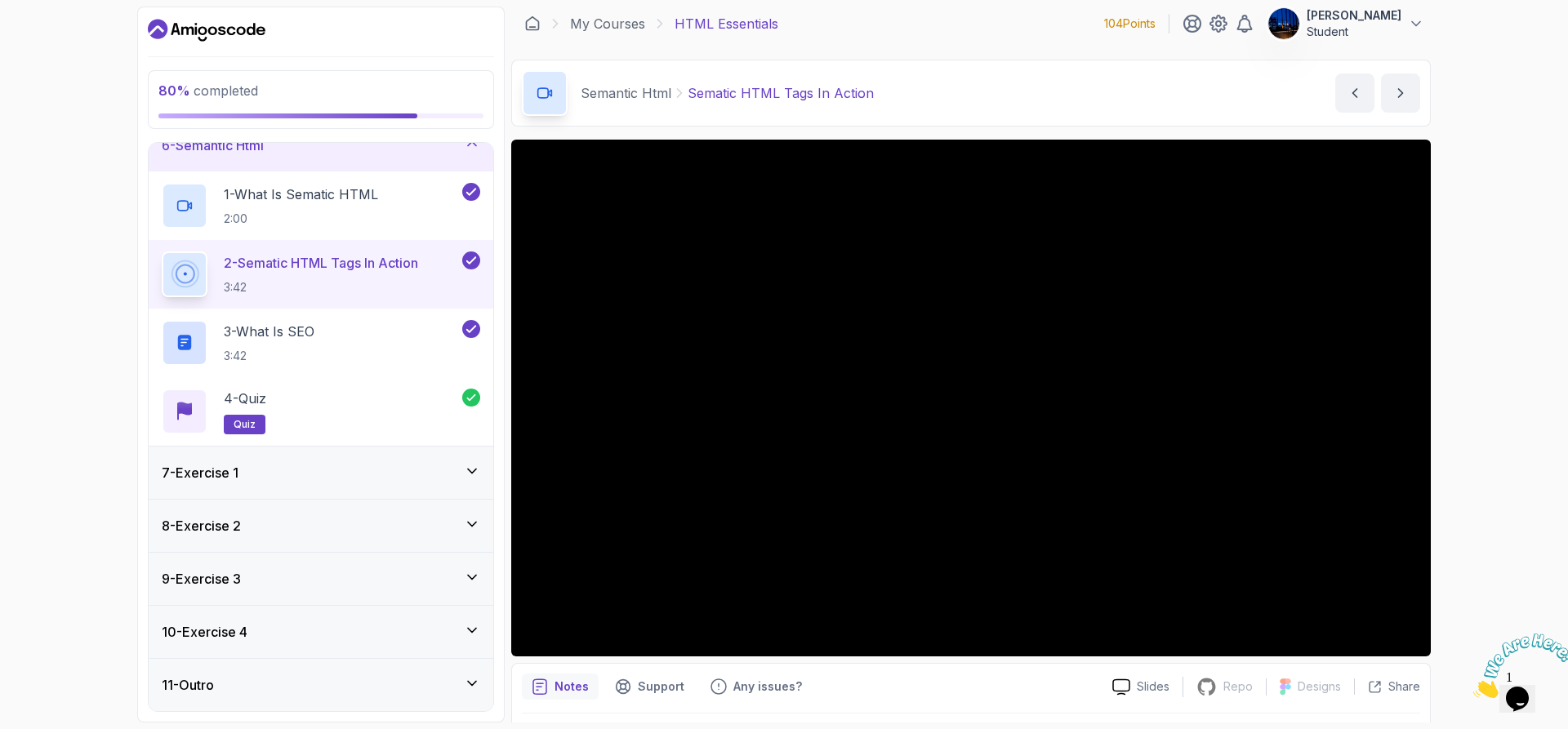
drag, startPoint x: 1522, startPoint y: 325, endPoint x: 1522, endPoint y: 336, distance: 11.0
click at [1522, 325] on div "80 % completed 1 - Todo 2 - Getting Started 3 - Fundamentals 4 - Working With F…" at bounding box center [784, 364] width 1568 height 729
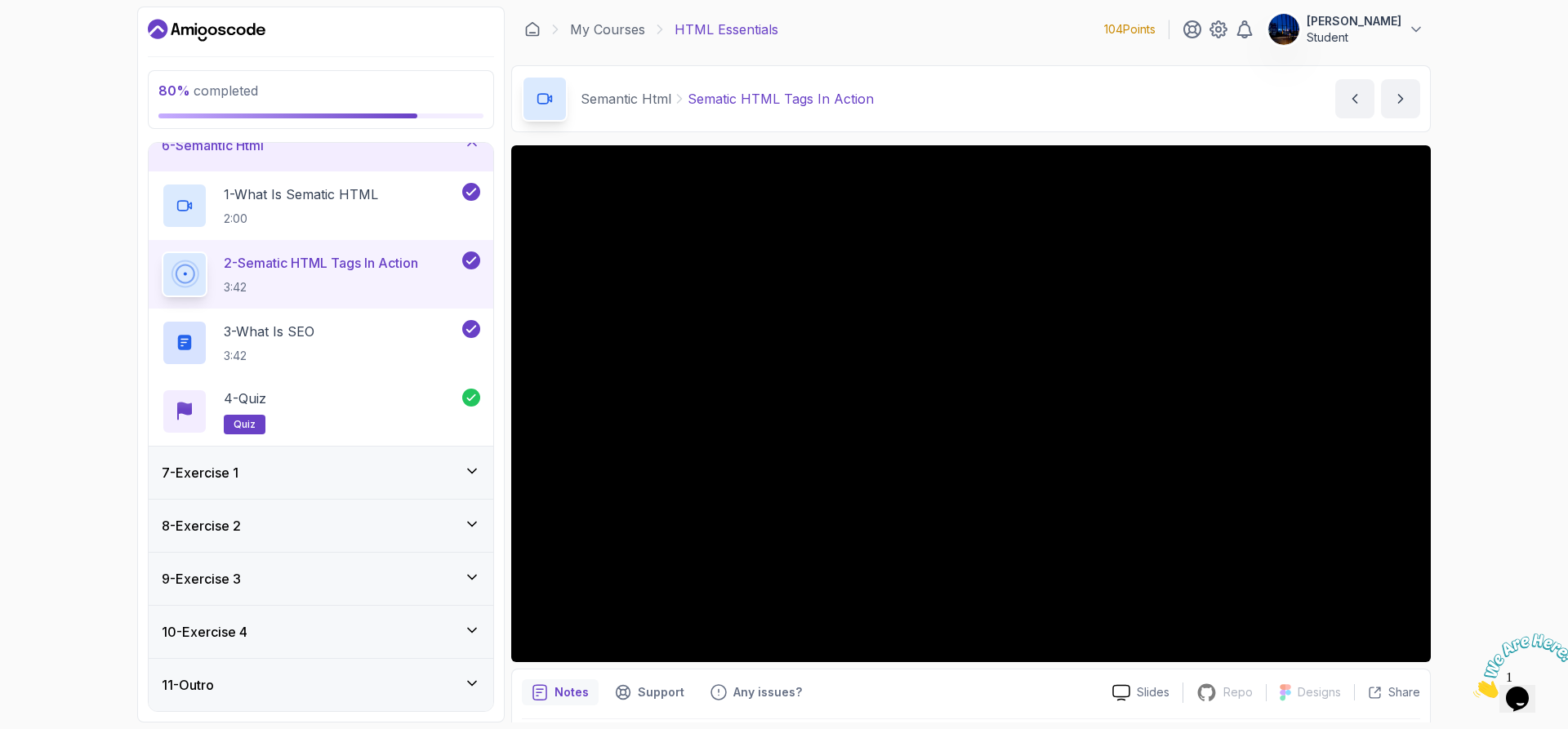
click at [1454, 275] on div "80 % completed 1 - Todo 2 - Getting Started 3 - Fundamentals 4 - Working With F…" at bounding box center [784, 364] width 1568 height 729
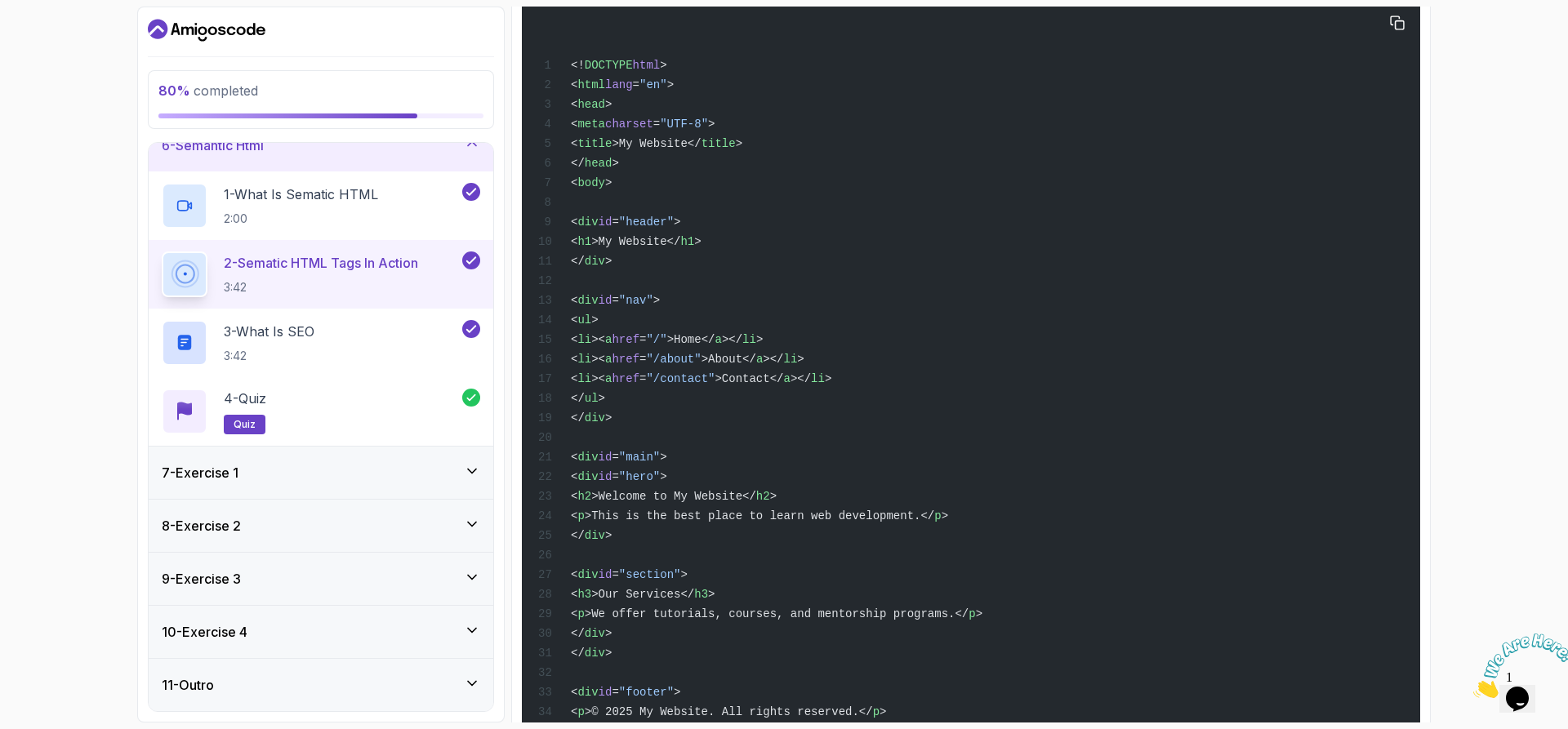
scroll to position [985, 0]
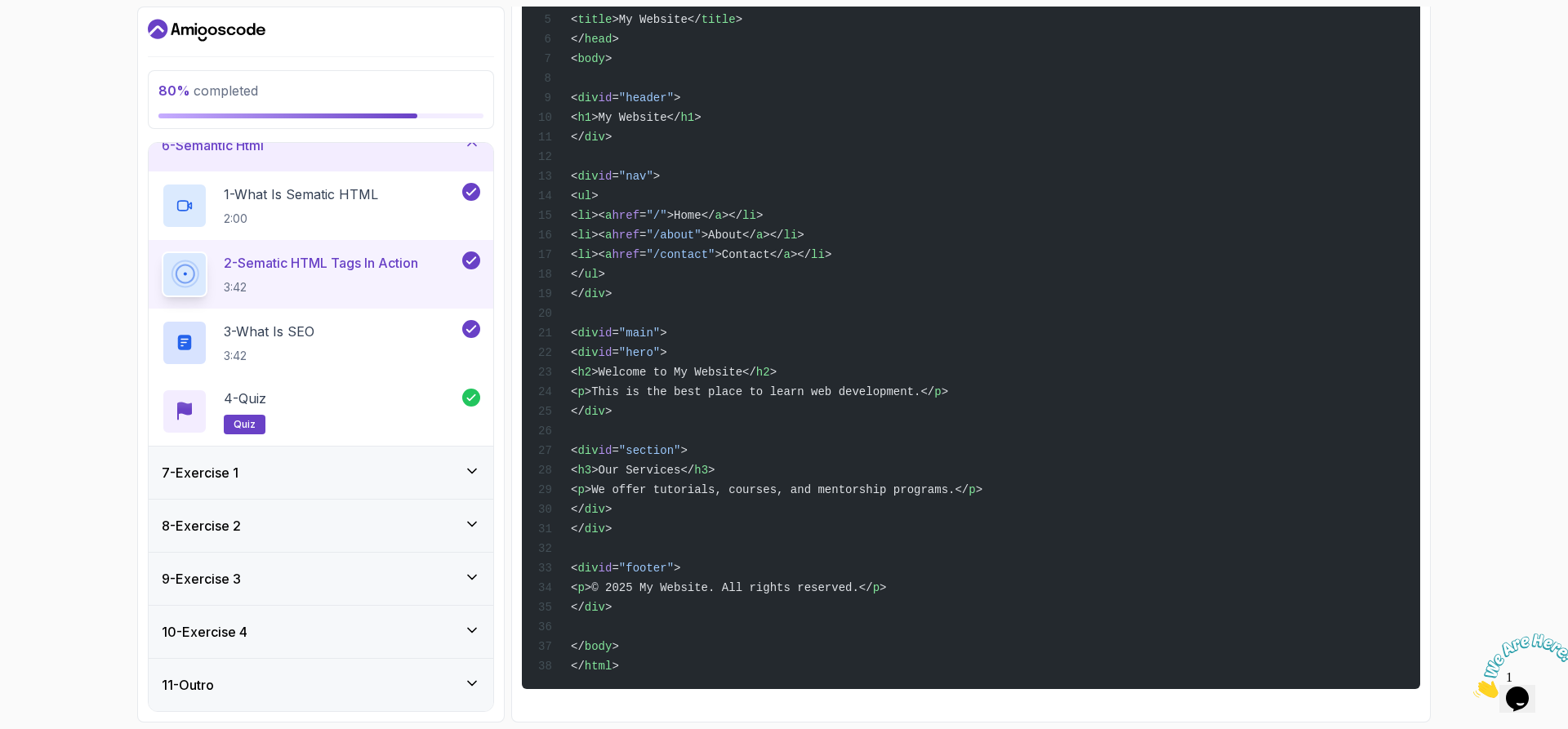
click at [353, 479] on div "7 - Exercise 1" at bounding box center [321, 472] width 319 height 20
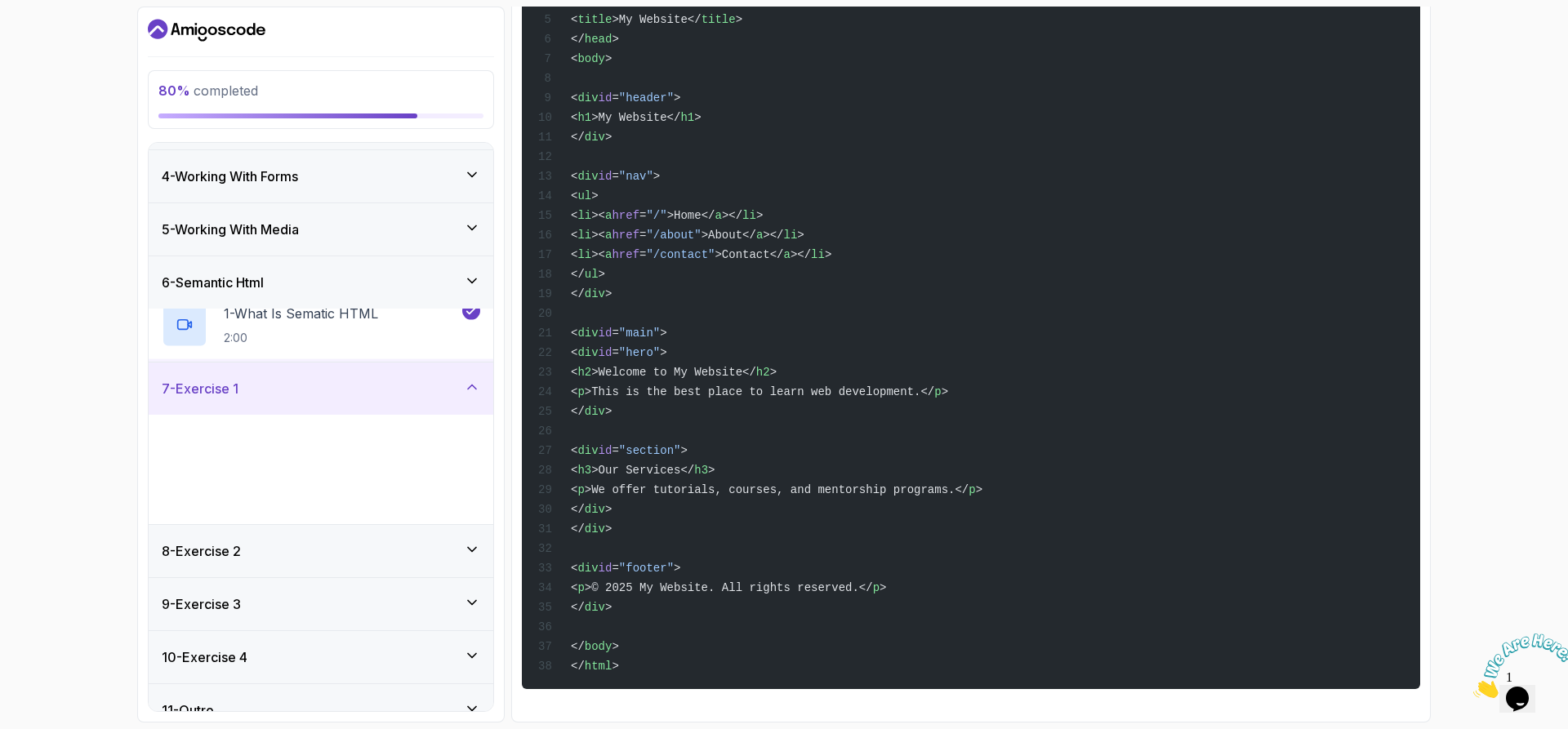
scroll to position [152, 0]
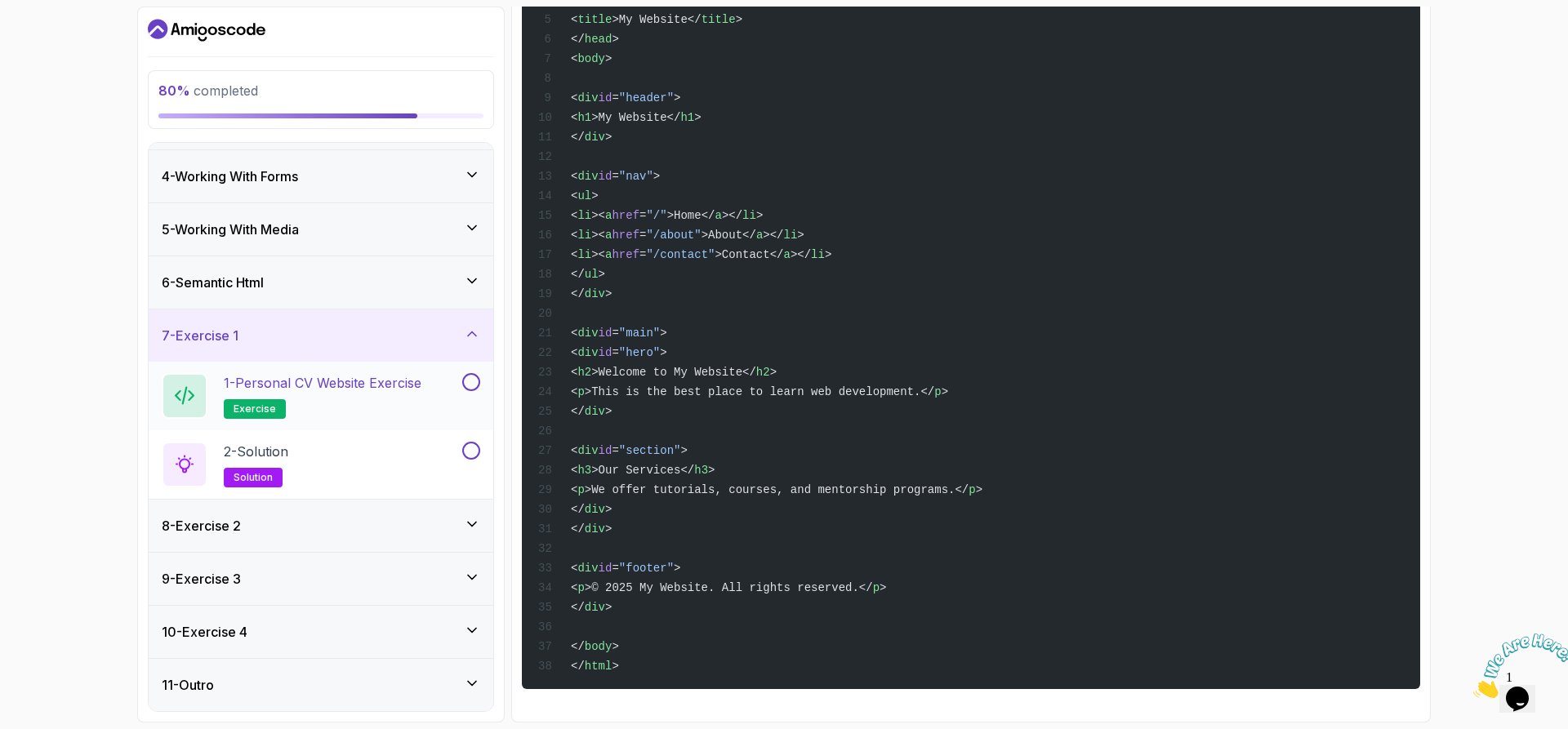
click at [389, 397] on h2 "1 - Personal CV Website Exercise exercise" at bounding box center [322, 396] width 198 height 46
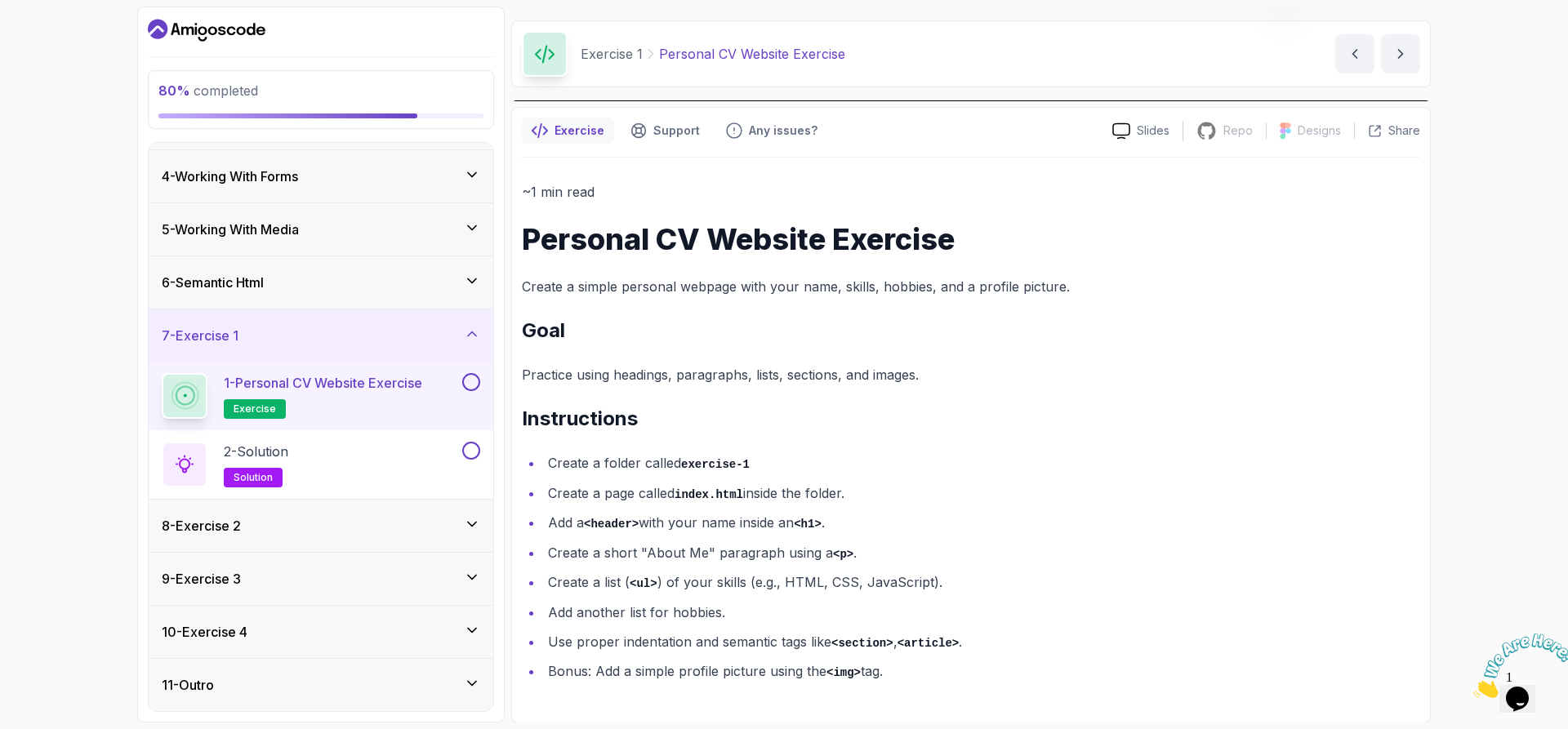
scroll to position [38, 0]
drag, startPoint x: 662, startPoint y: 493, endPoint x: 891, endPoint y: 494, distance: 229.0
click at [891, 494] on li "Create a page called index.html inside the folder." at bounding box center [982, 492] width 878 height 23
click at [587, 520] on code "<header>" at bounding box center [611, 524] width 55 height 13
drag, startPoint x: 592, startPoint y: 520, endPoint x: 862, endPoint y: 520, distance: 270.0
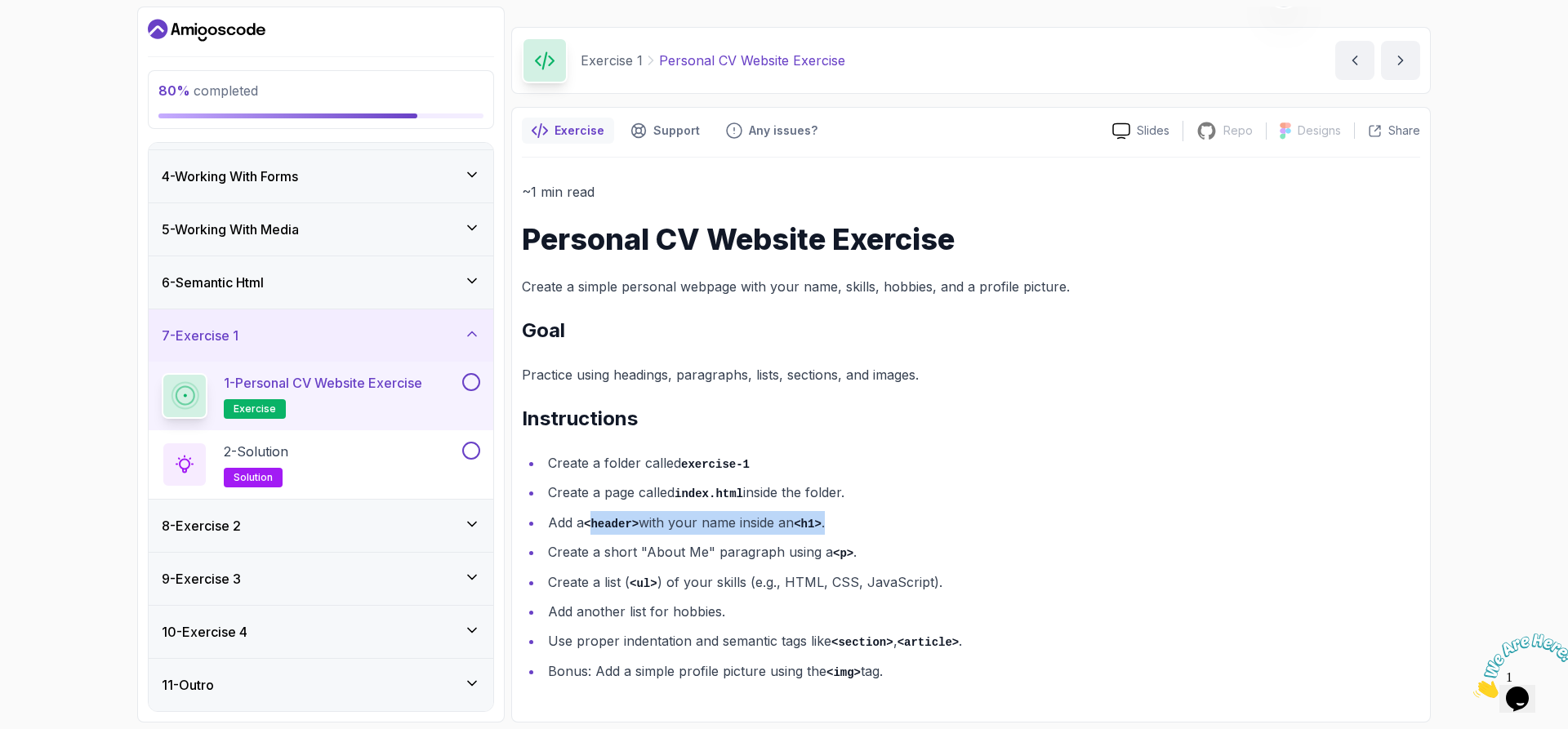
click at [862, 520] on li "Add a <header> with your name inside an <h1> ." at bounding box center [982, 522] width 878 height 23
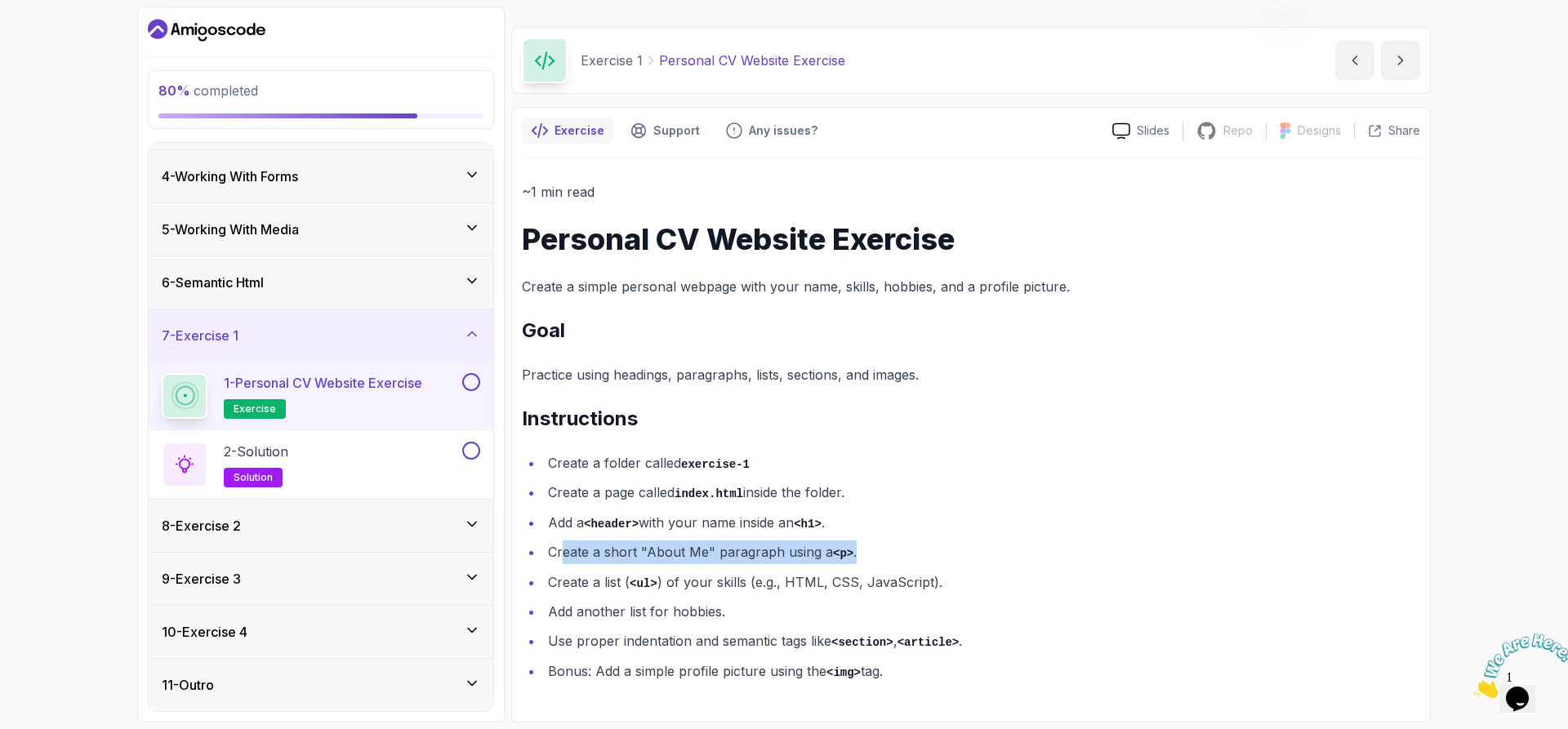
drag, startPoint x: 566, startPoint y: 559, endPoint x: 873, endPoint y: 560, distance: 307.0
click at [873, 560] on li "Create a short "About Me" paragraph using a <p> ." at bounding box center [982, 551] width 878 height 23
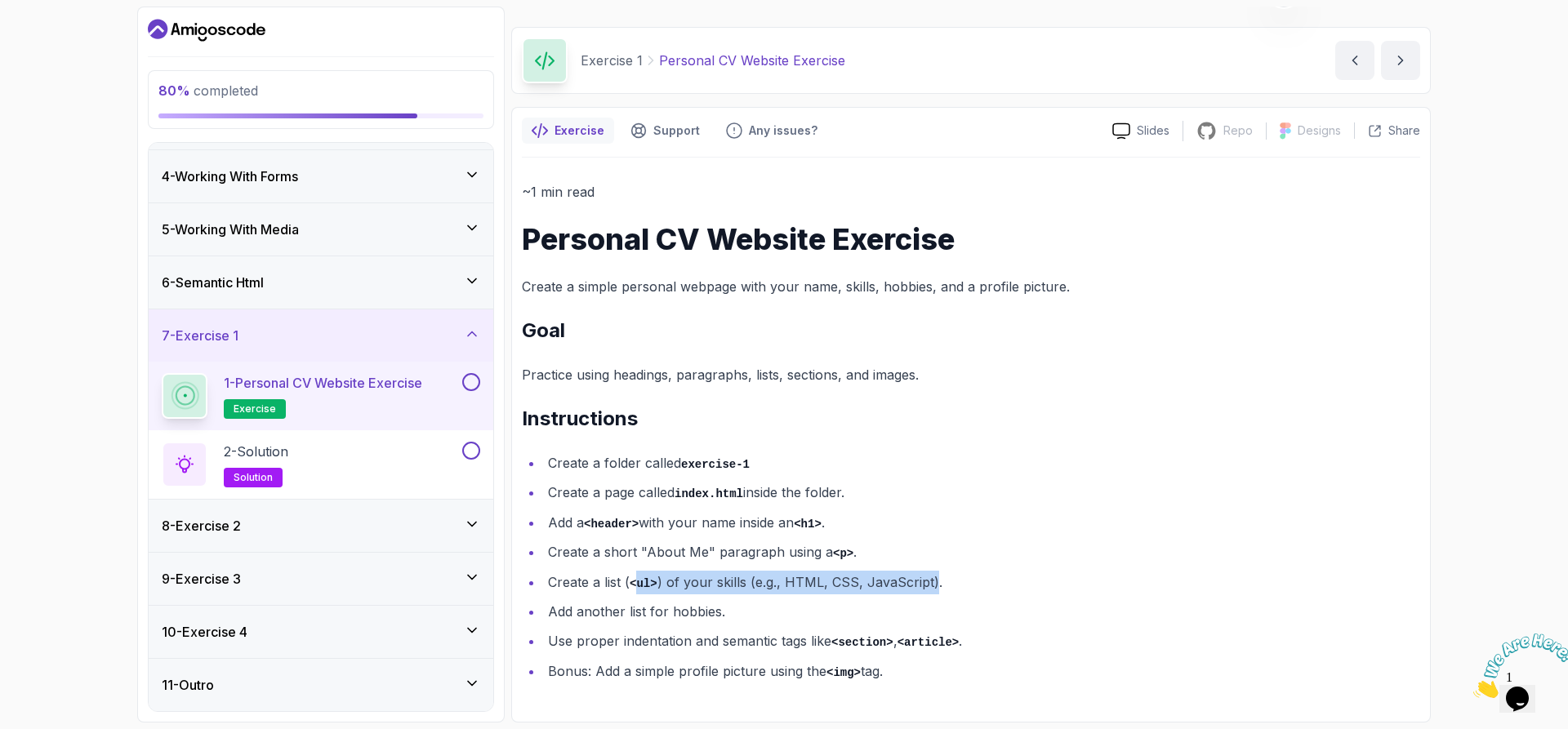
drag, startPoint x: 634, startPoint y: 587, endPoint x: 933, endPoint y: 585, distance: 299.0
click at [933, 585] on li "Create a list ( <ul> ) of your skills (e.g., HTML, CSS, JavaScript)." at bounding box center [982, 582] width 878 height 23
drag, startPoint x: 613, startPoint y: 607, endPoint x: 734, endPoint y: 613, distance: 121.1
click at [734, 613] on li "Add another list for hobbies." at bounding box center [982, 611] width 878 height 23
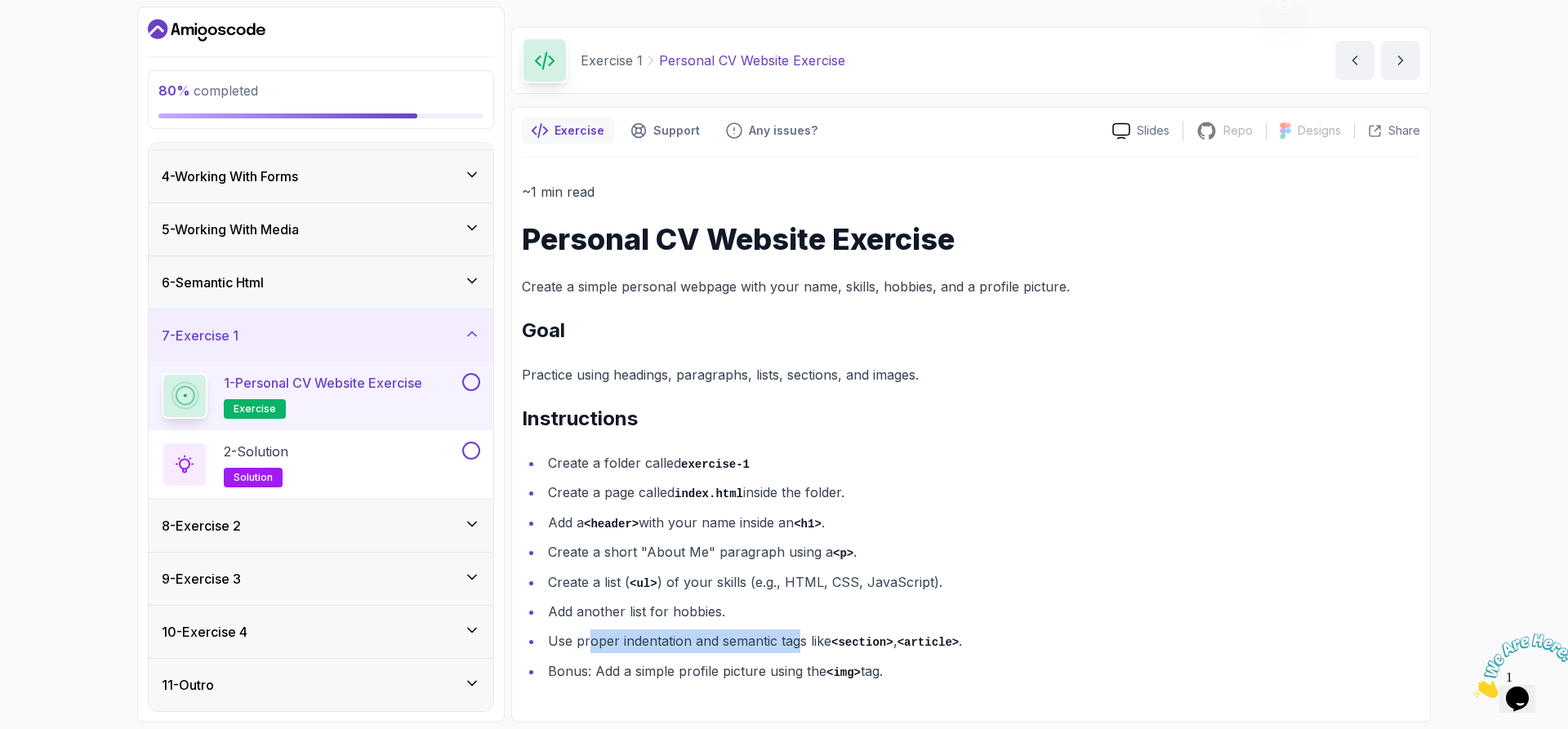
drag, startPoint x: 593, startPoint y: 641, endPoint x: 797, endPoint y: 641, distance: 204.0
click at [797, 641] on li "Use proper indentation and semantic tags like <section> , <article> ." at bounding box center [982, 641] width 878 height 23
click at [471, 379] on button at bounding box center [470, 382] width 18 height 18
click at [418, 451] on div "2 - Solution solution" at bounding box center [310, 464] width 297 height 46
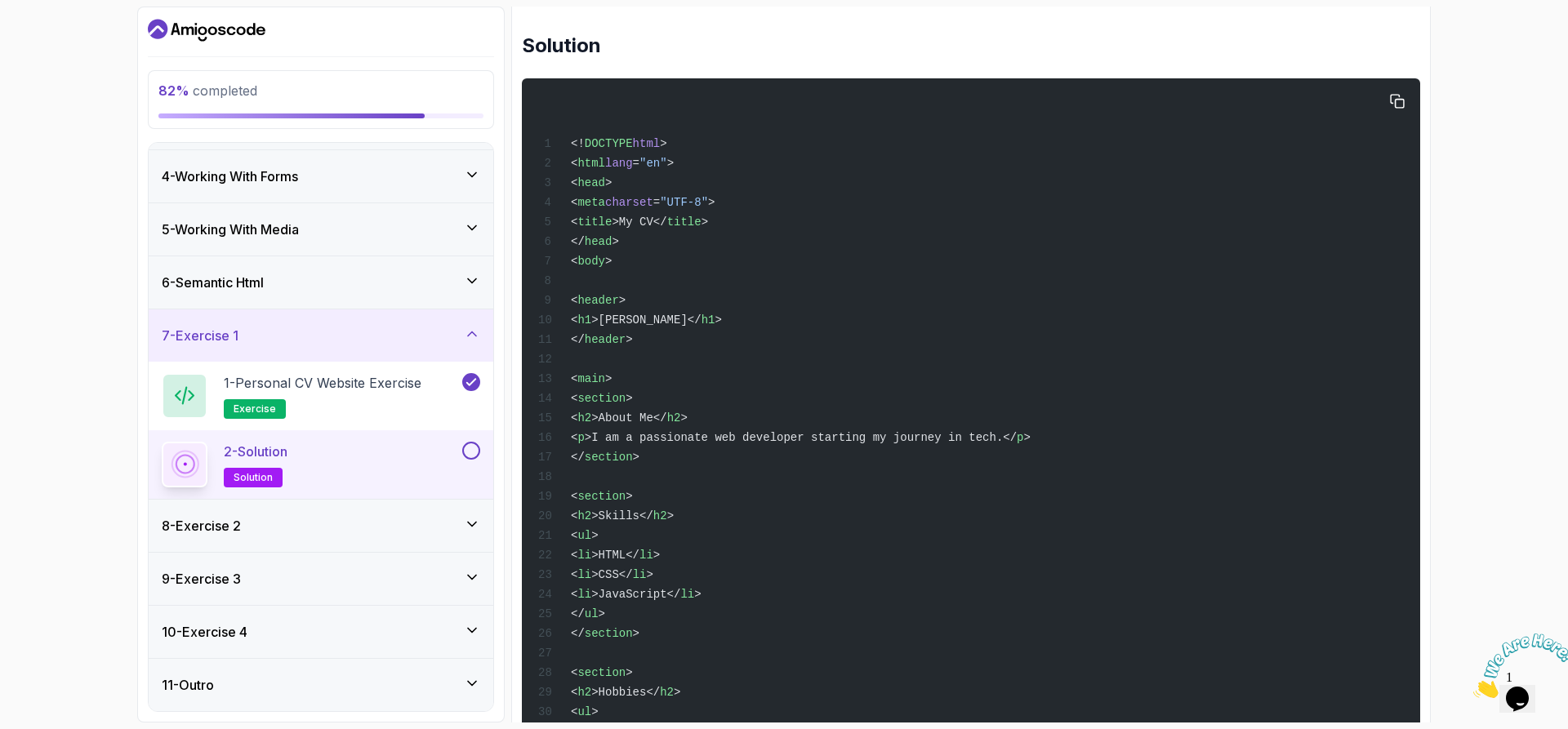
scroll to position [245, 0]
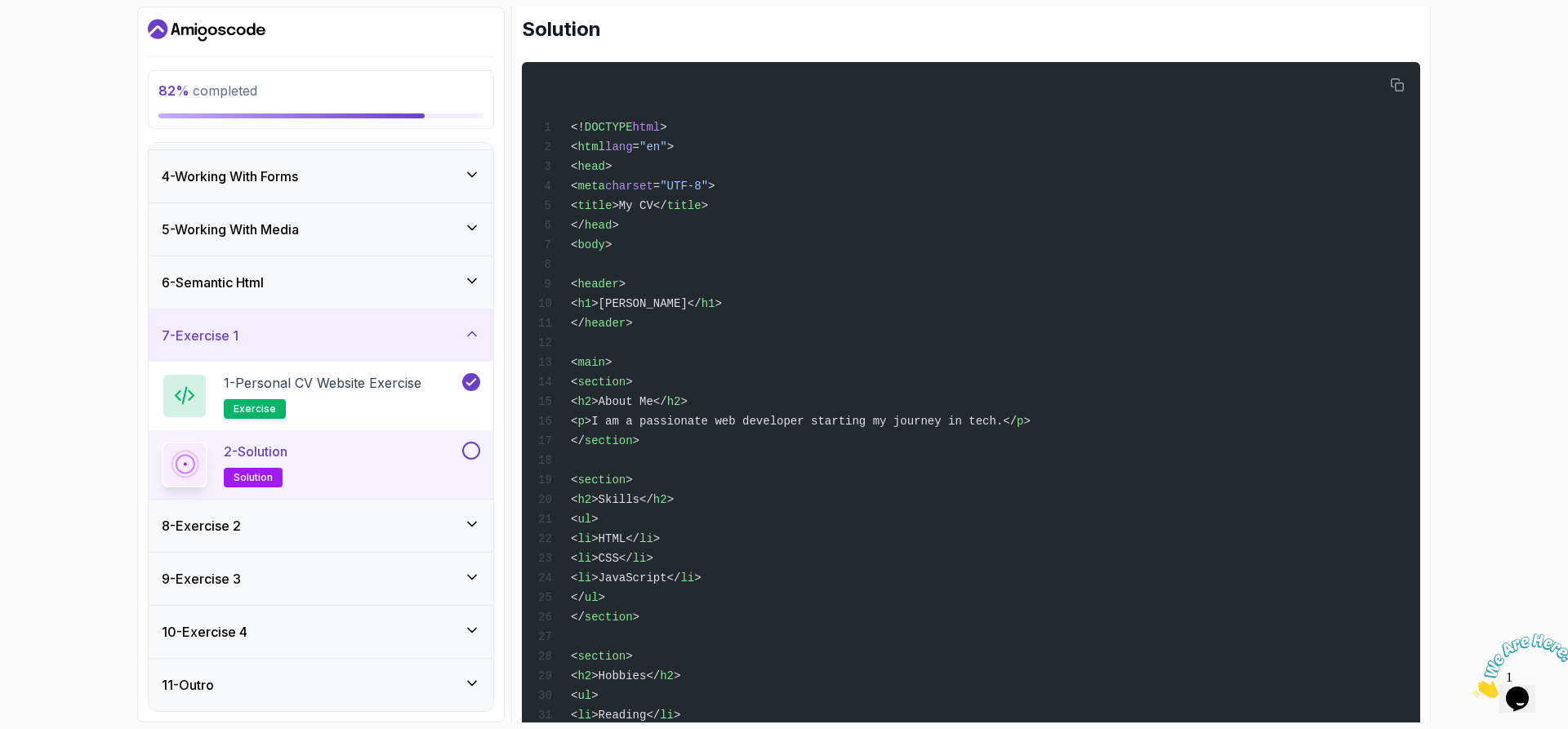
click at [1426, 276] on div "Solution Support Any issues? Slides Repo Repository not available Designs Desig…" at bounding box center [971, 463] width 920 height 1126
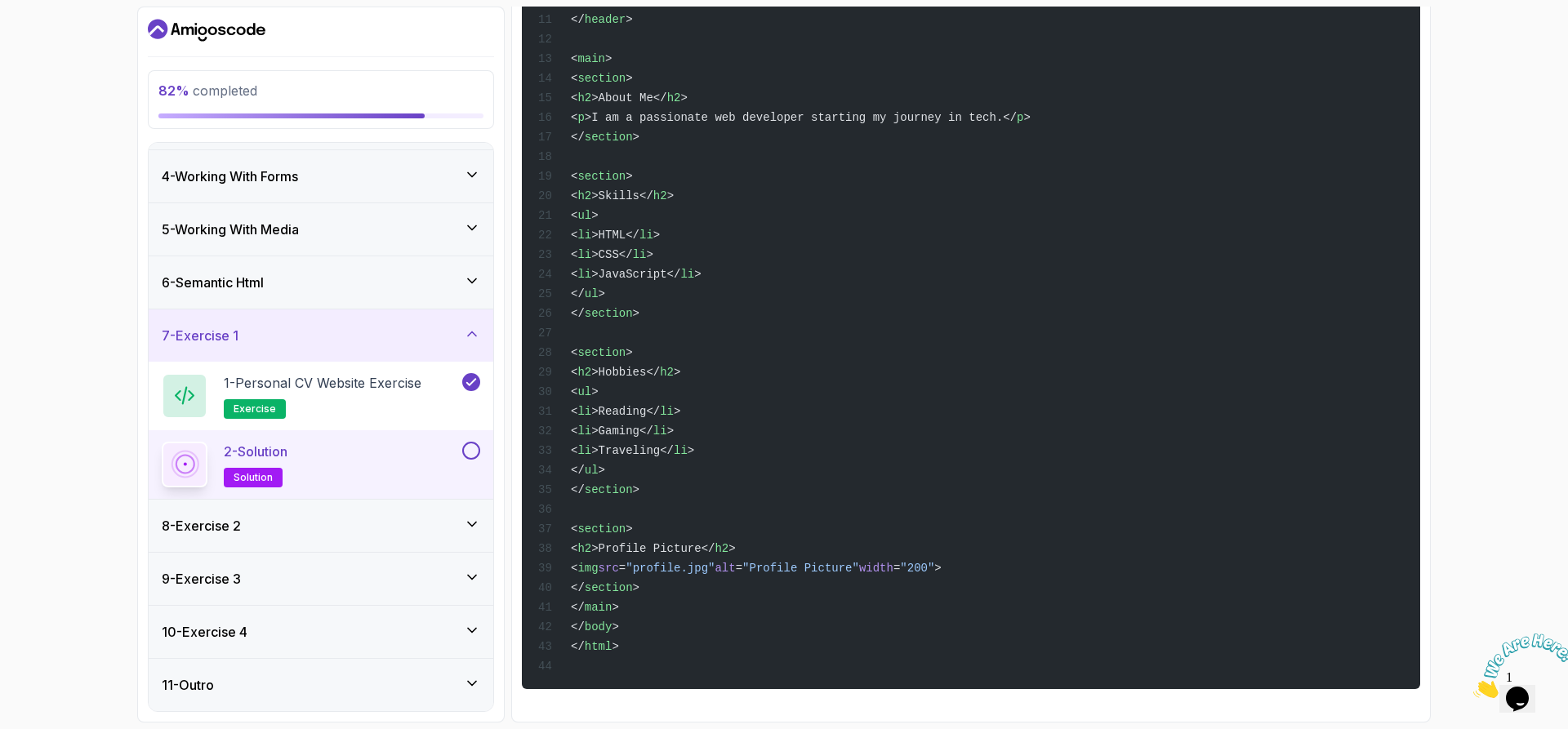
scroll to position [585, 0]
click at [1323, 241] on div "<! DOCTYPE html > < html lang = "en" > < head > < meta charset = "UTF-8" > < ti…" at bounding box center [971, 223] width 872 height 911
click at [1329, 249] on div "<! DOCTYPE html > < html lang = "en" > < head > < meta charset = "UTF-8" > < ti…" at bounding box center [971, 223] width 872 height 911
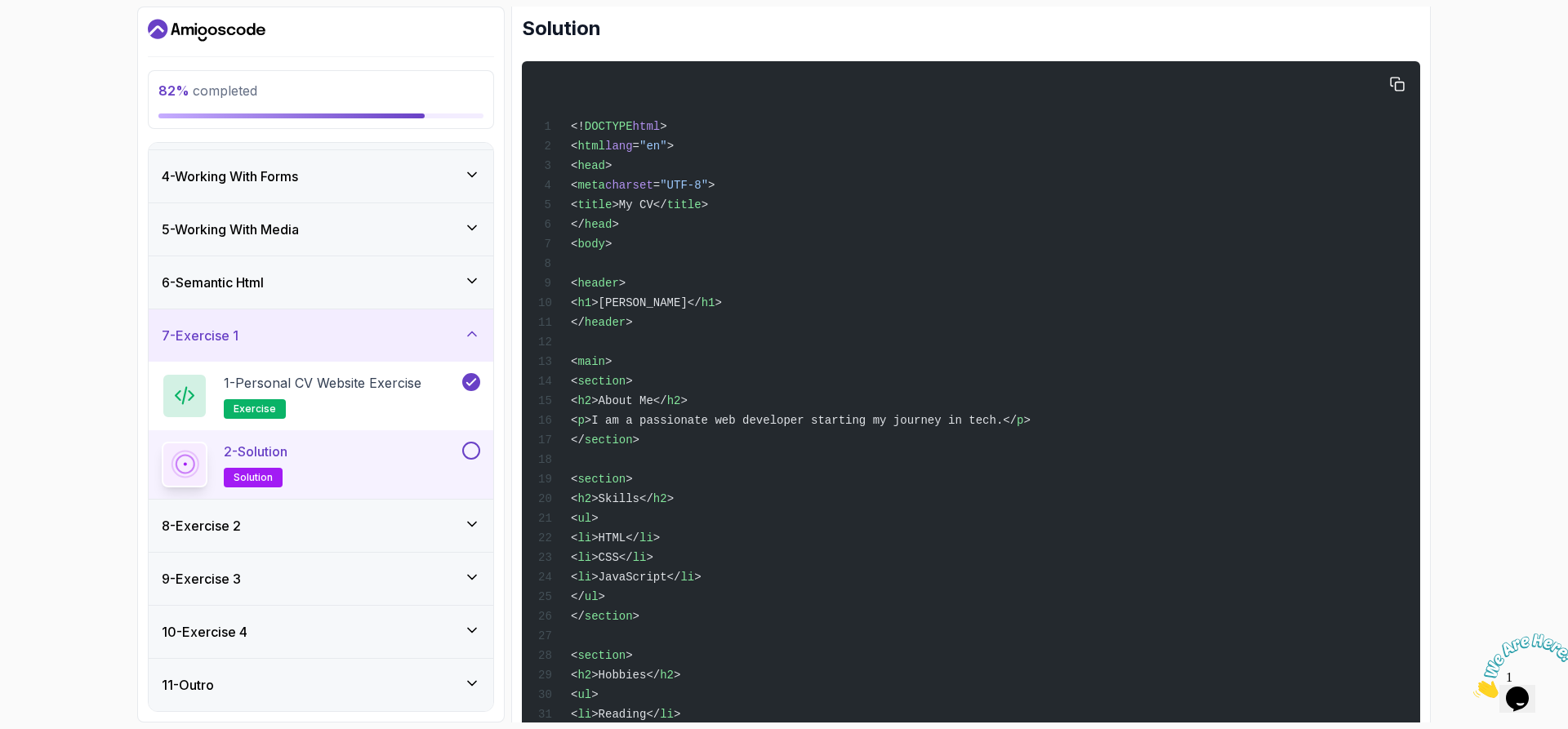
scroll to position [245, 0]
drag, startPoint x: 575, startPoint y: 176, endPoint x: 631, endPoint y: 248, distance: 91.2
click at [631, 248] on div "<! DOCTYPE html > < html lang = "en" > < head > < meta charset = "UTF-8" > < ti…" at bounding box center [971, 527] width 872 height 911
click at [633, 253] on div "<! DOCTYPE html > < html lang = "en" > < head > < meta charset = "UTF-8" > < ti…" at bounding box center [971, 527] width 872 height 911
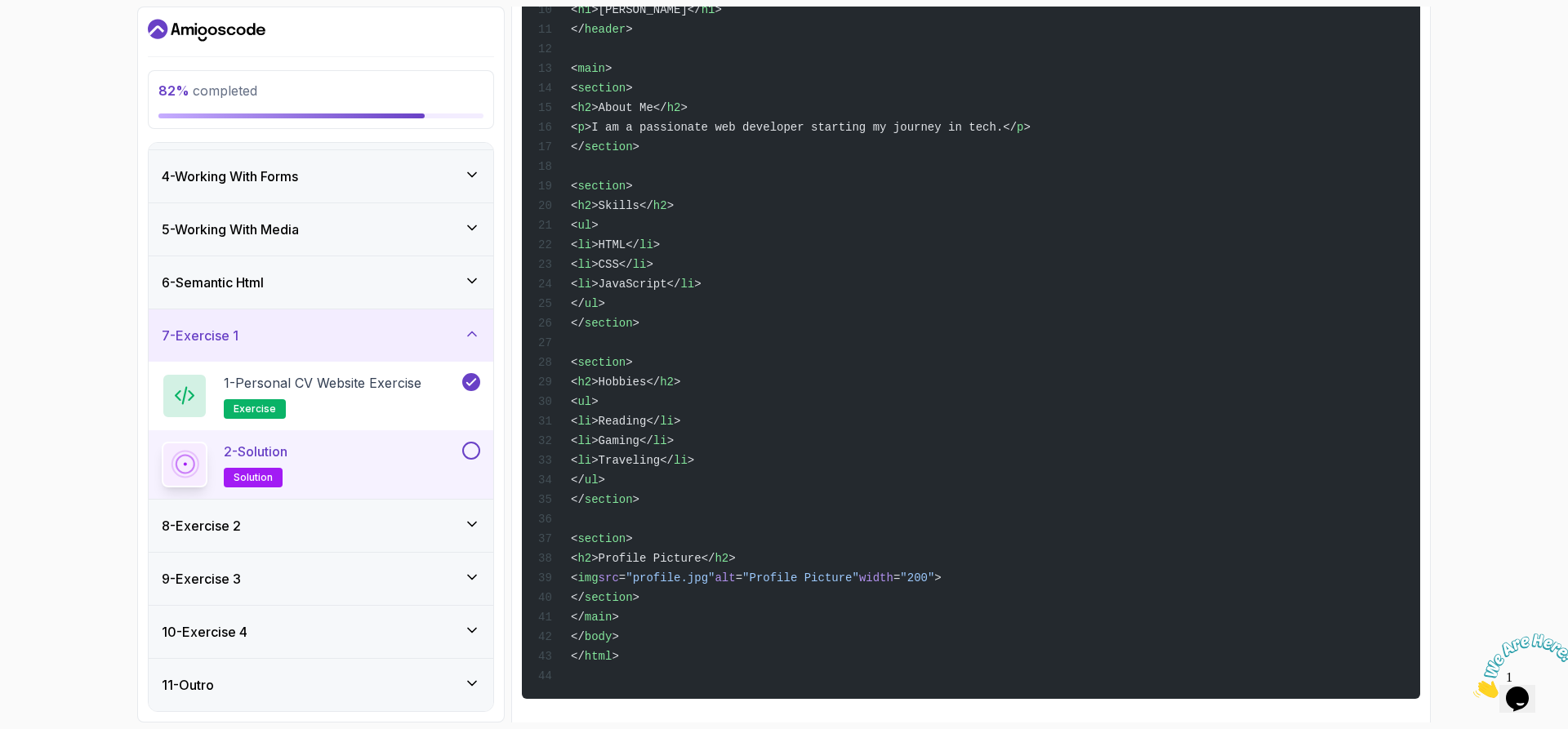
scroll to position [585, 0]
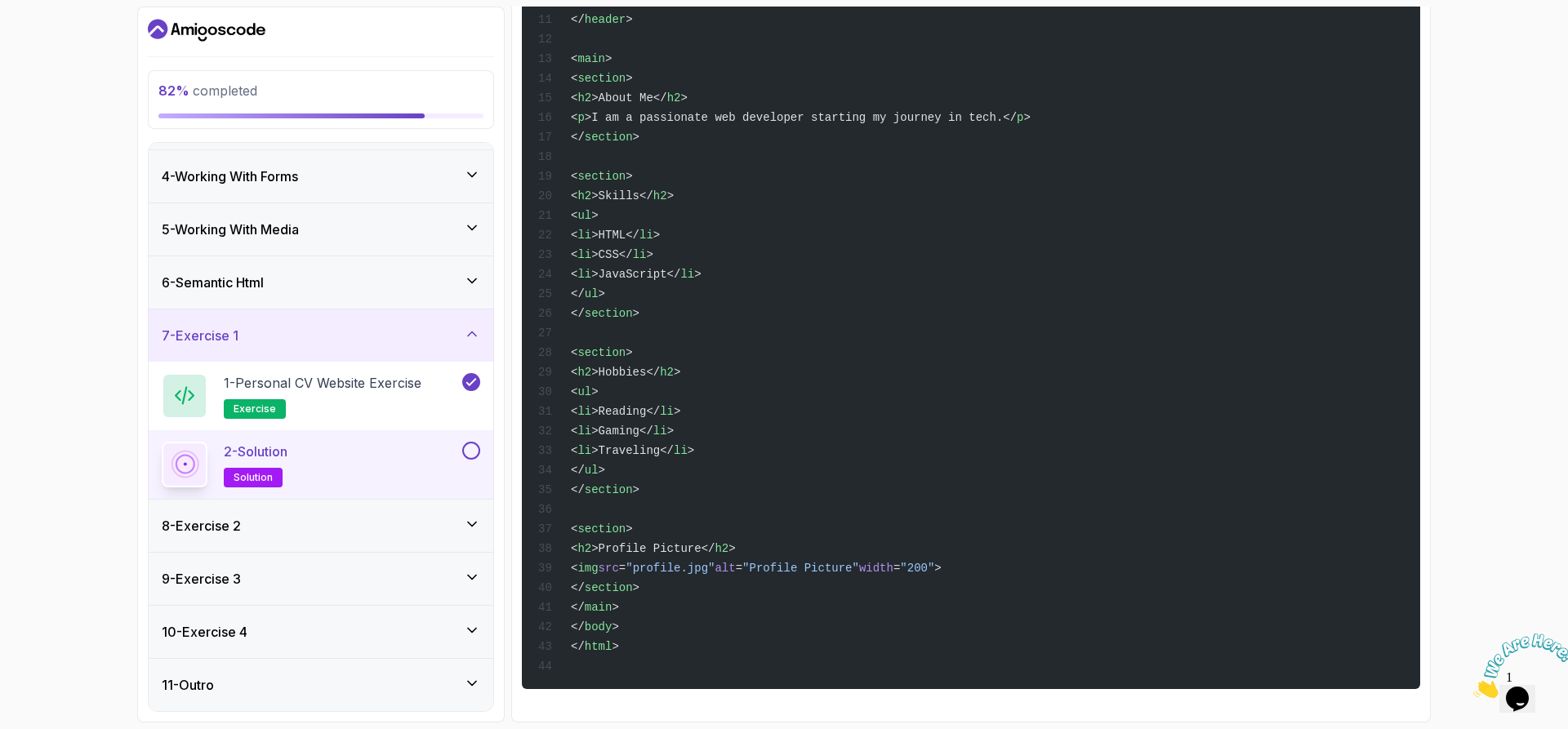
click at [1436, 202] on section "82 % completed 1 - Todo 2 - Getting Started 3 - Fundamentals 4 - Working With F…" at bounding box center [784, 364] width 1307 height 729
click at [339, 532] on div "8 - Exercise 2" at bounding box center [321, 525] width 319 height 20
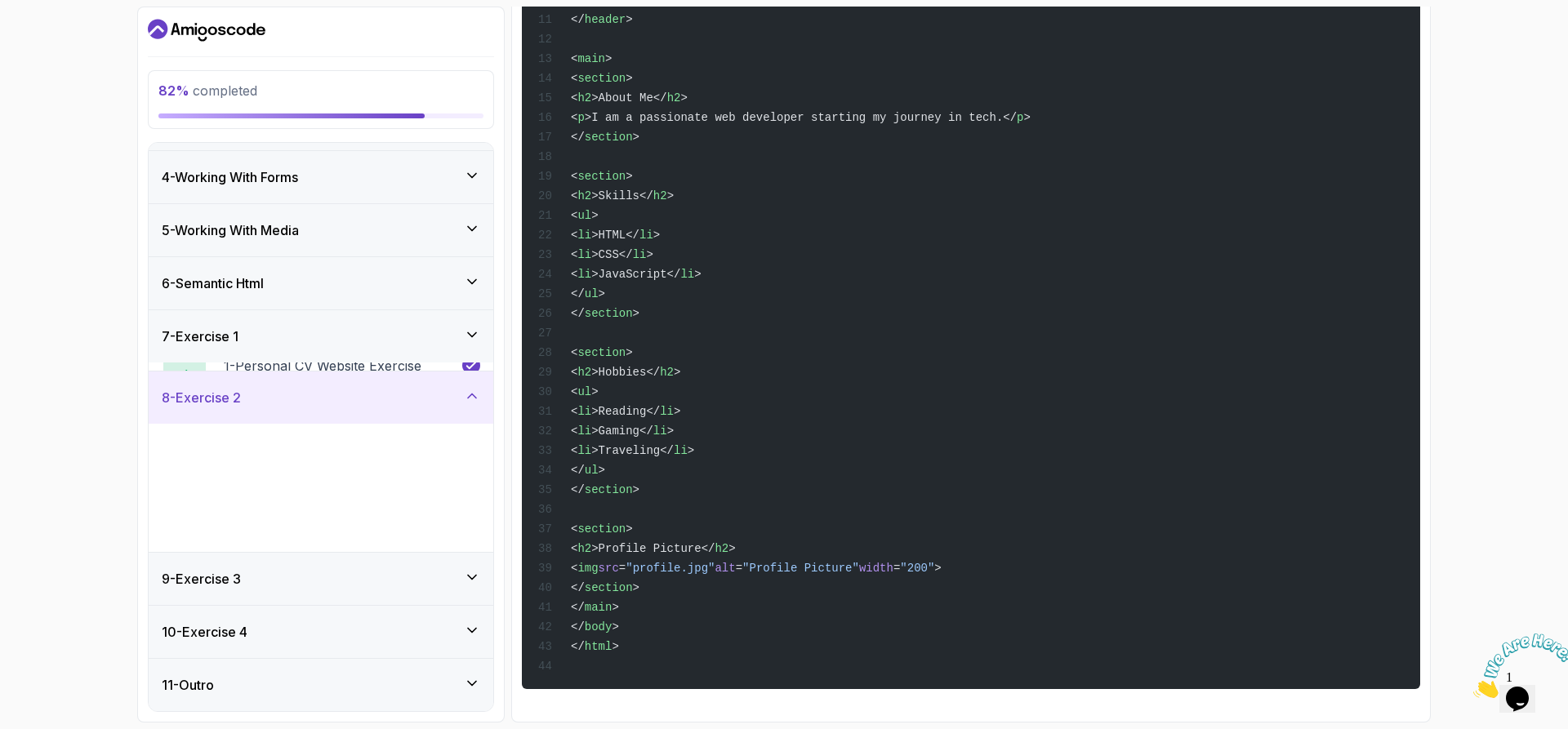
scroll to position [152, 0]
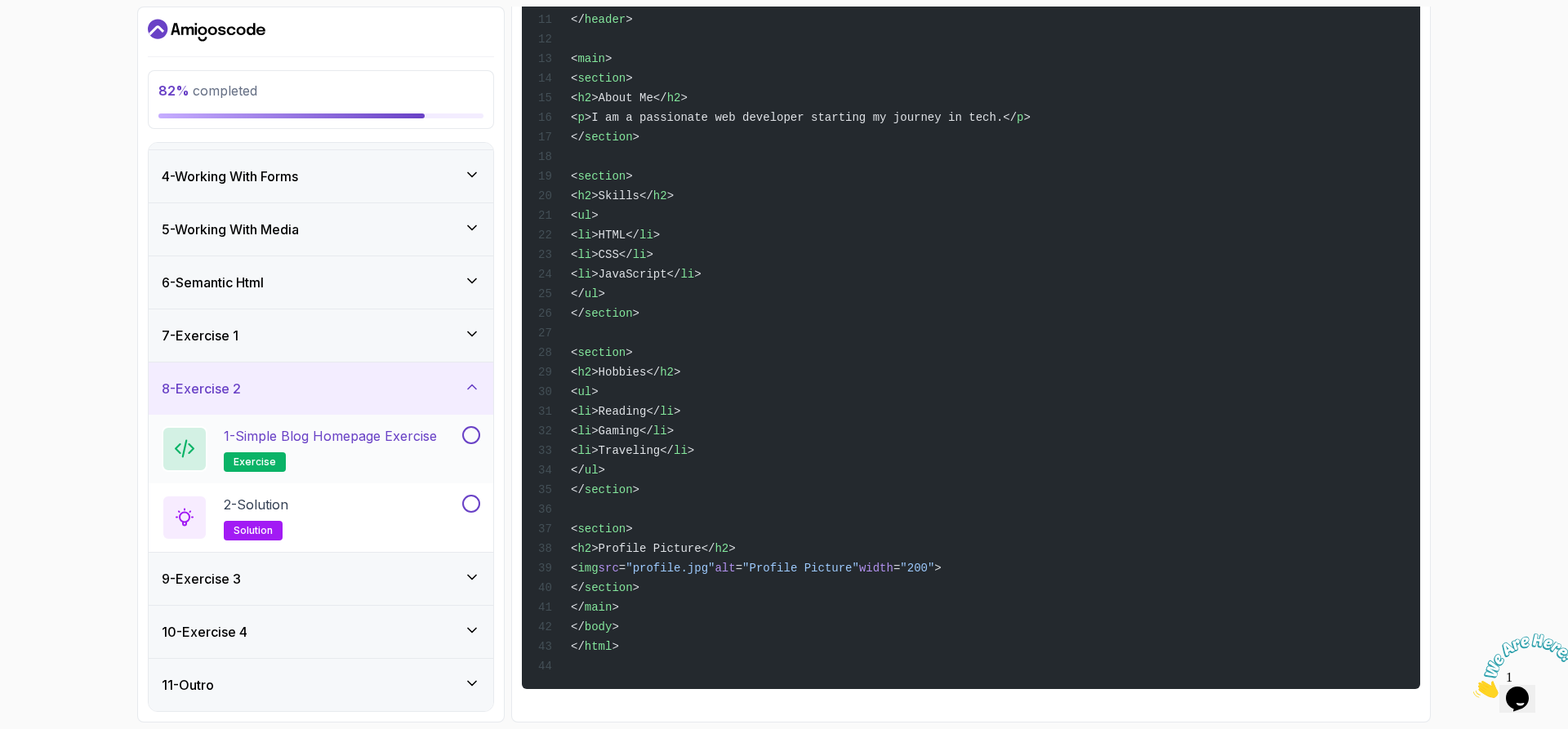
click at [396, 478] on div "1 - Simple Blog Homepage Exercise exercise" at bounding box center [321, 449] width 345 height 69
click at [415, 457] on h2 "1 - Simple Blog Homepage Exercise exercise" at bounding box center [330, 449] width 213 height 46
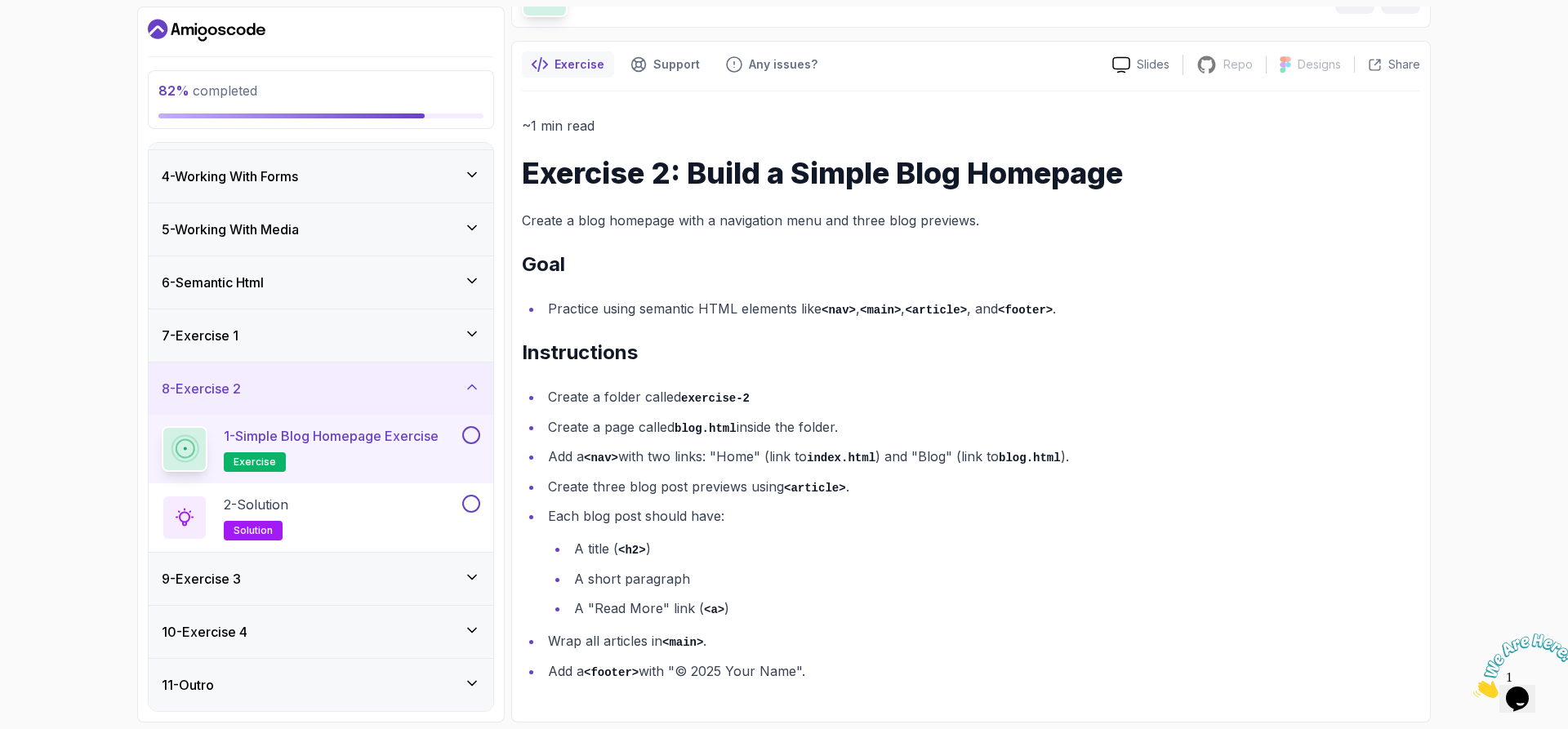
scroll to position [104, 0]
click at [281, 351] on div "7 - Exercise 1" at bounding box center [321, 335] width 345 height 52
